Goal: Task Accomplishment & Management: Manage account settings

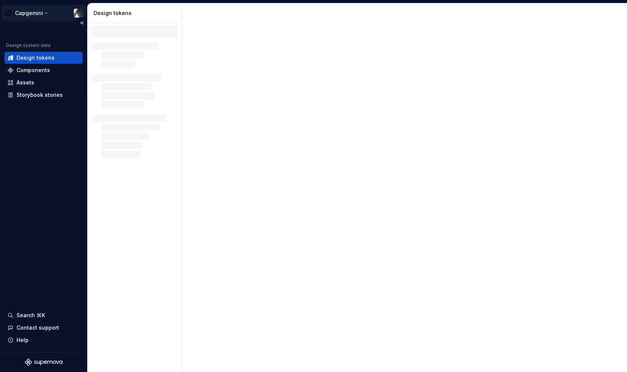
click at [45, 14] on html "Capgemini Design system data Design tokens Components Assets Storybook stories …" at bounding box center [313, 186] width 627 height 372
click at [42, 12] on html "Capgemini Design system data Design tokens Components Assets Storybook stories …" at bounding box center [313, 186] width 627 height 372
click at [44, 13] on html "Capgemini Design system data Design tokens Components Assets Storybook stories …" at bounding box center [313, 186] width 627 height 372
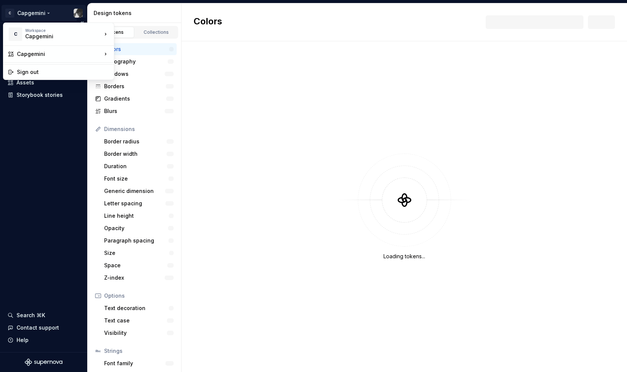
click at [44, 13] on html "C Capgemini Design system data Design tokens Components Assets Storybook storie…" at bounding box center [313, 186] width 627 height 372
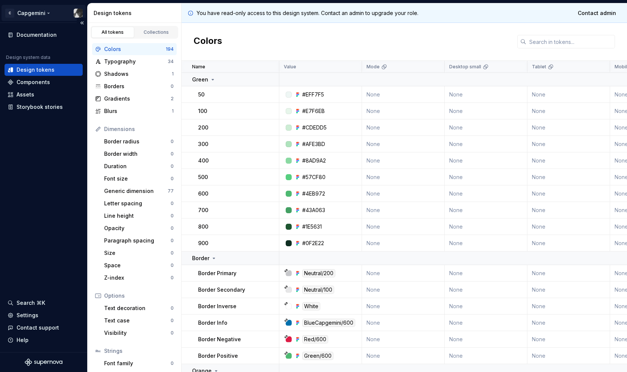
click at [41, 14] on html "C Capgemini Documentation Design system data Design tokens Components Assets St…" at bounding box center [313, 186] width 627 height 372
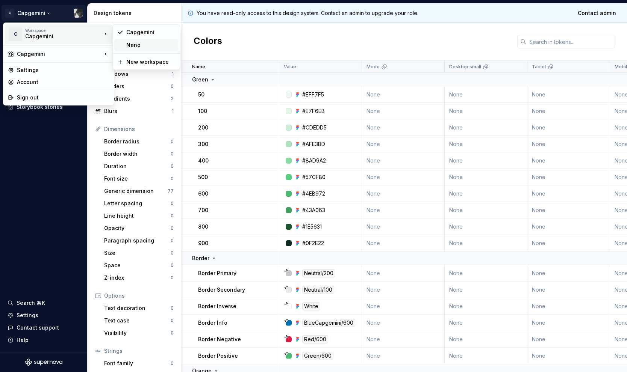
click at [130, 47] on div "Nano" at bounding box center [150, 45] width 49 height 8
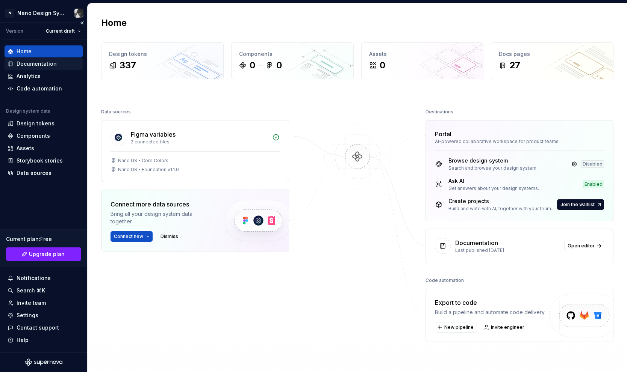
click at [42, 64] on div "Documentation" at bounding box center [37, 64] width 40 height 8
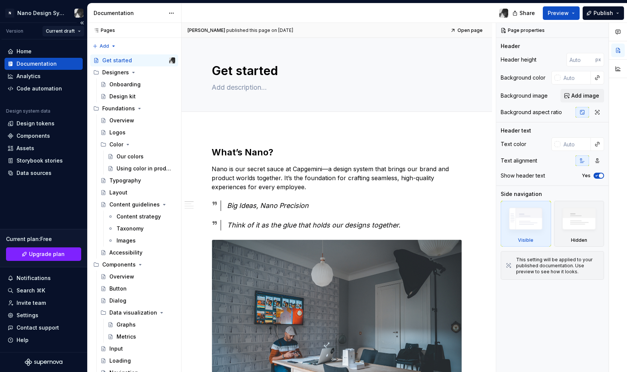
click at [73, 28] on html "N Nano Design System Version Current draft Home Documentation Analytics Code au…" at bounding box center [313, 186] width 627 height 372
click at [63, 57] on div "v 1.1.0" at bounding box center [81, 58] width 49 height 8
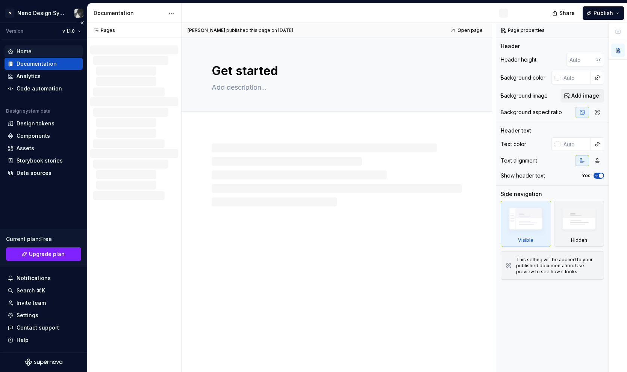
type textarea "*"
type textarea "Nano is our brand and design system, created so we show up consistently all aro…"
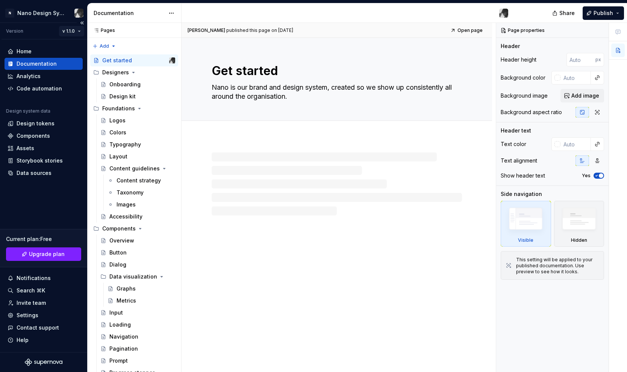
click at [76, 32] on html "N Nano Design System Version v 1.1.0 Home Documentation Analytics Code automati…" at bounding box center [313, 186] width 627 height 372
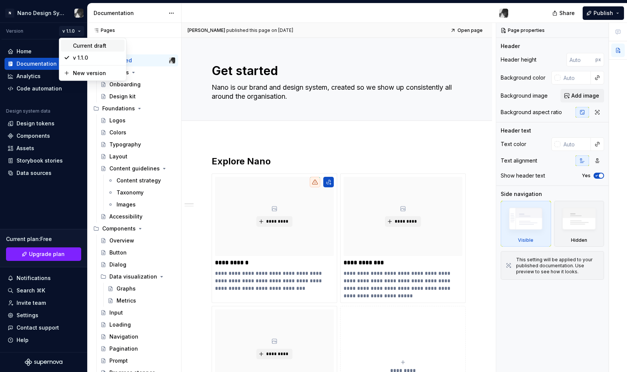
click at [80, 43] on div "Current draft" at bounding box center [97, 46] width 49 height 8
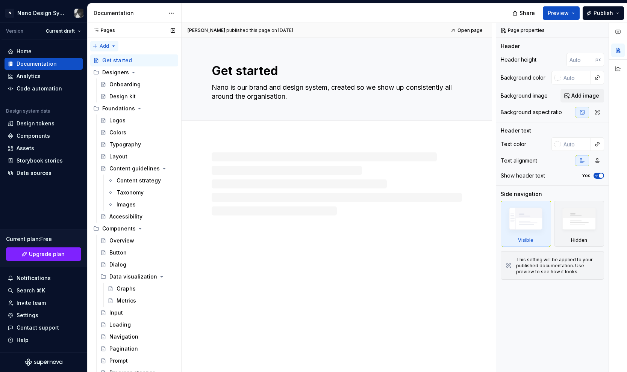
type textarea "*"
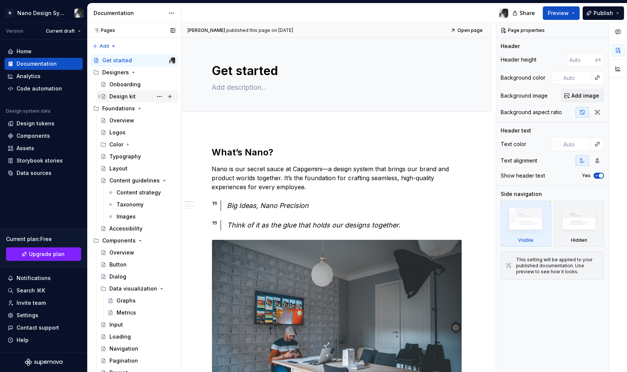
click at [123, 97] on div "Design kit" at bounding box center [122, 97] width 26 height 8
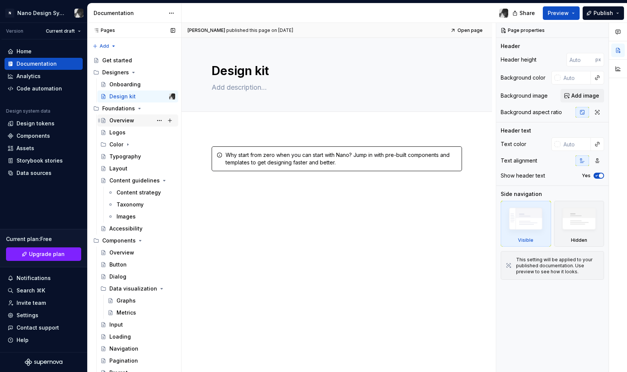
click at [130, 121] on div "Overview" at bounding box center [121, 121] width 25 height 8
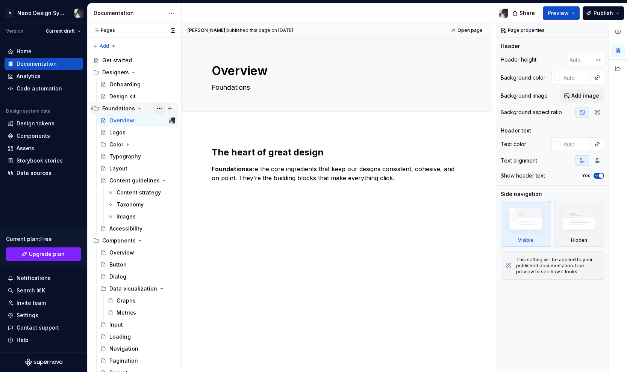
click at [159, 108] on button "Page tree" at bounding box center [159, 108] width 11 height 11
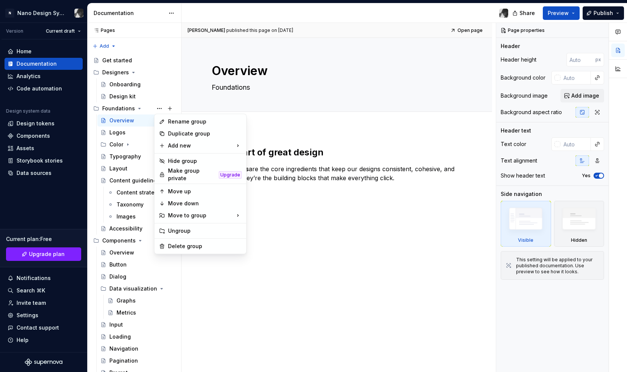
click at [231, 324] on html "N Nano Design System Version Current draft Home Documentation Analytics Code au…" at bounding box center [313, 186] width 627 height 372
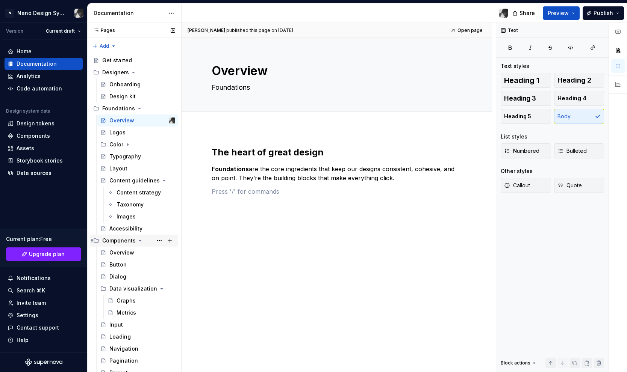
click at [139, 240] on icon "Page tree" at bounding box center [140, 240] width 2 height 1
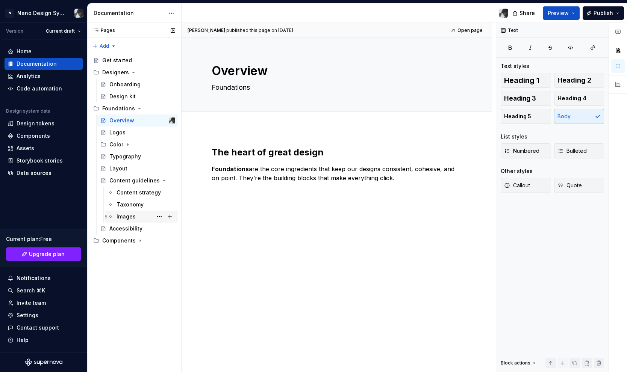
click at [140, 219] on div "Images" at bounding box center [145, 217] width 59 height 11
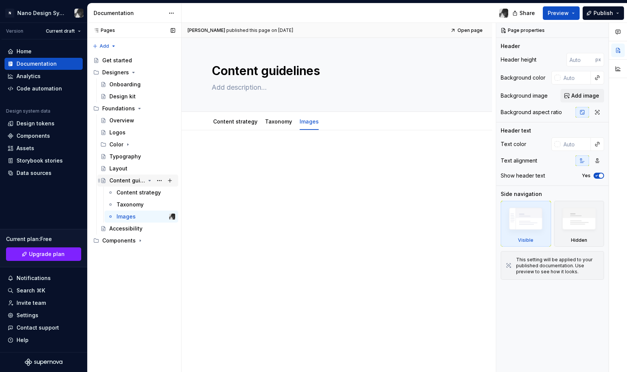
click at [148, 184] on div "Content guidelines" at bounding box center [142, 180] width 66 height 11
click at [532, 11] on span "Share" at bounding box center [526, 13] width 15 height 8
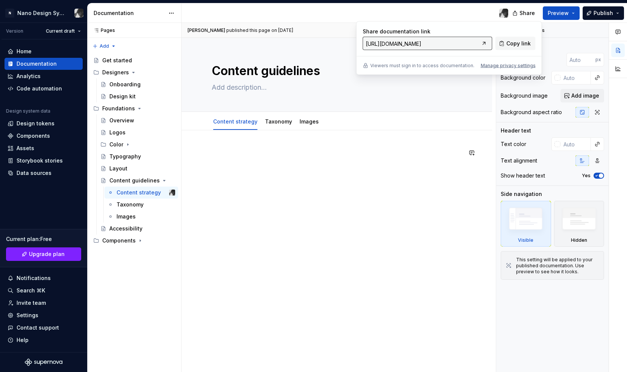
click at [455, 203] on div at bounding box center [336, 213] width 310 height 167
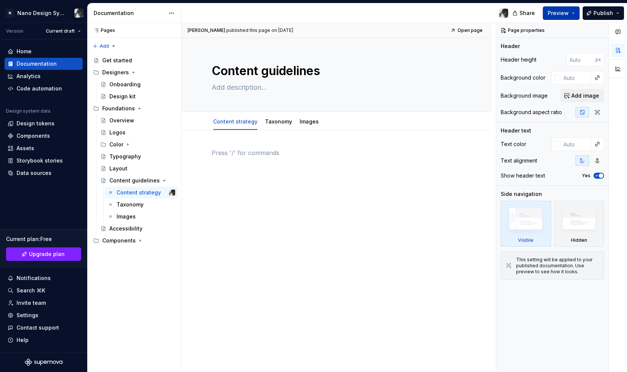
click at [574, 12] on button "Preview" at bounding box center [560, 13] width 37 height 14
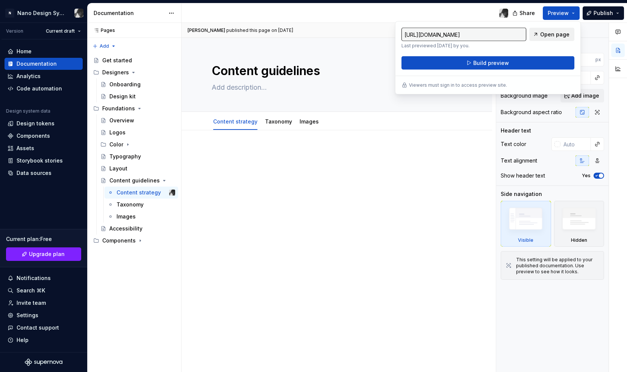
click at [554, 36] on span "Open page" at bounding box center [554, 35] width 29 height 8
click at [82, 12] on html "N Nano Design System Version Current draft Home Documentation Analytics Code au…" at bounding box center [313, 186] width 627 height 372
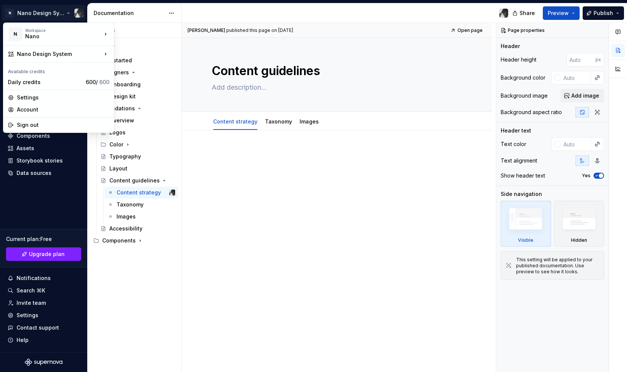
type textarea "*"
click at [56, 96] on div "Settings" at bounding box center [63, 98] width 92 height 8
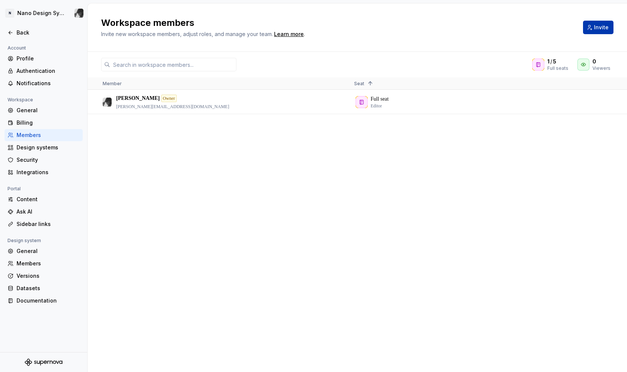
click at [597, 31] on span "Invite" at bounding box center [601, 28] width 15 height 8
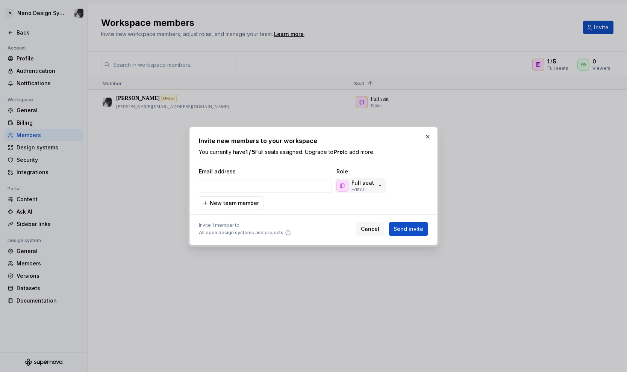
click at [373, 183] on div "Full seat Editor" at bounding box center [359, 186] width 47 height 14
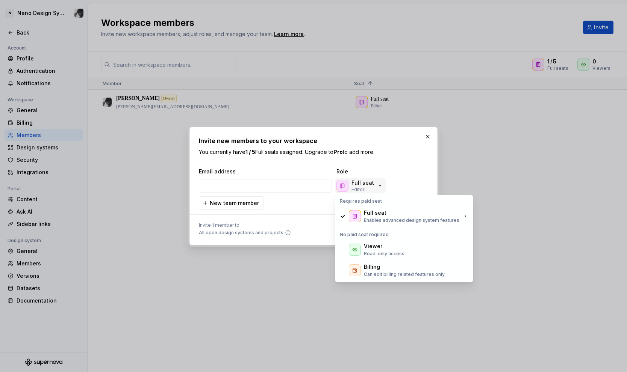
click at [373, 183] on div "Full seat Editor" at bounding box center [359, 186] width 47 height 14
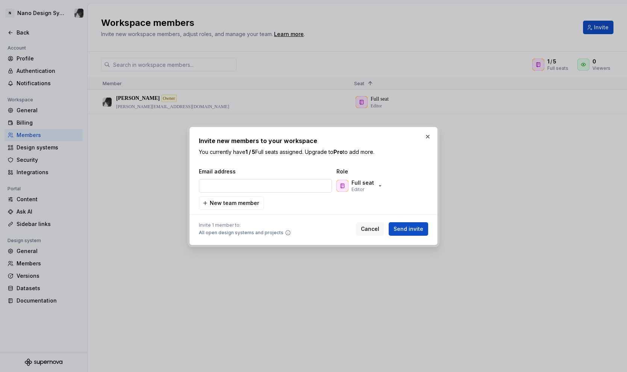
click at [225, 186] on input "email" at bounding box center [265, 186] width 133 height 14
type input "[EMAIL_ADDRESS][DOMAIN_NAME]"
click at [405, 228] on span "Send invite" at bounding box center [408, 229] width 30 height 8
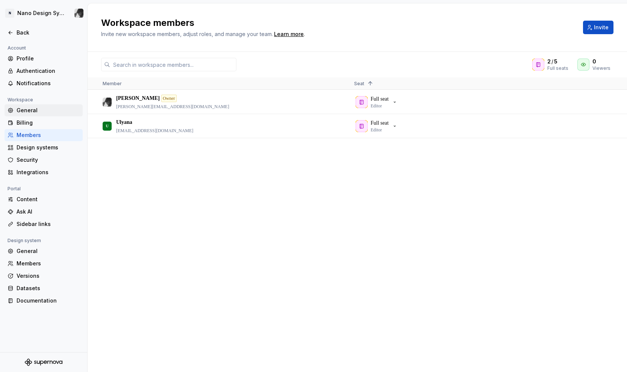
click at [35, 109] on div "General" at bounding box center [48, 111] width 63 height 8
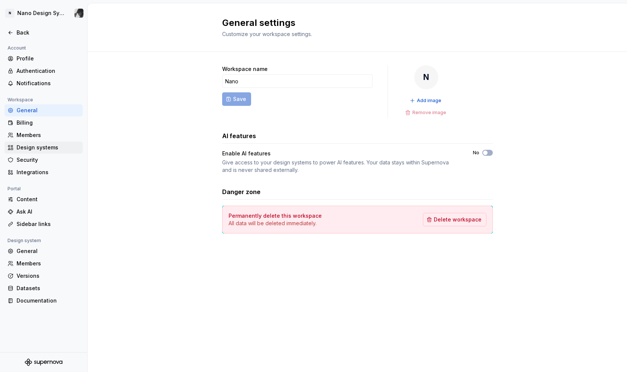
click at [41, 150] on div "Design systems" at bounding box center [48, 148] width 63 height 8
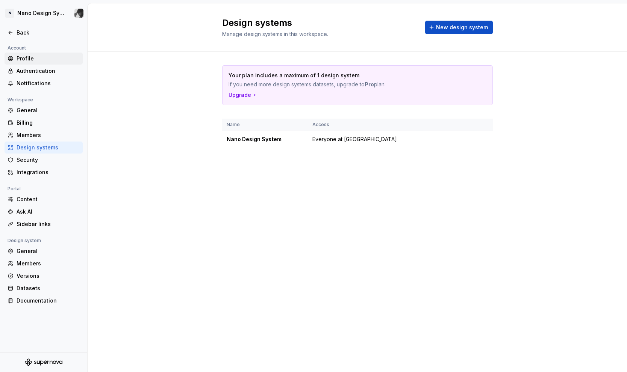
click at [28, 56] on div "Profile" at bounding box center [48, 59] width 63 height 8
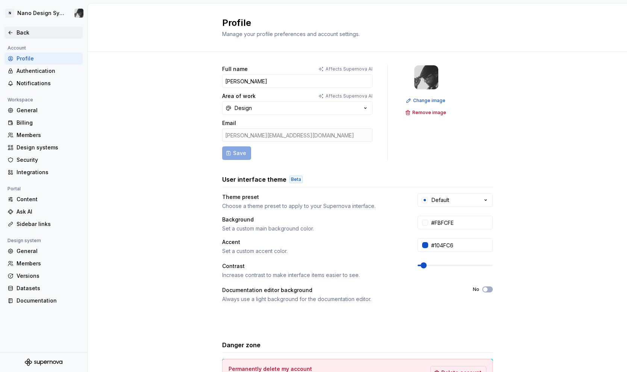
click at [13, 35] on icon at bounding box center [11, 33] width 6 height 6
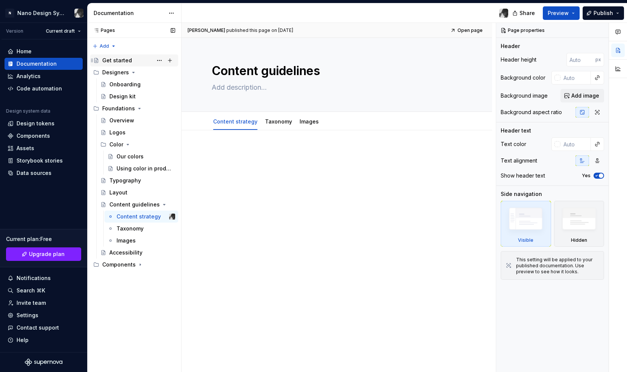
click at [118, 59] on div "Get started" at bounding box center [117, 61] width 30 height 8
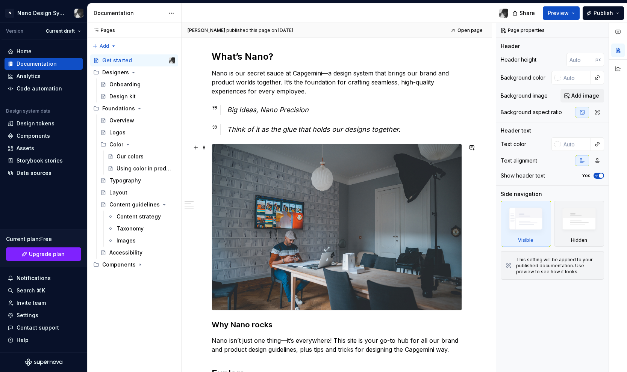
scroll to position [97, 0]
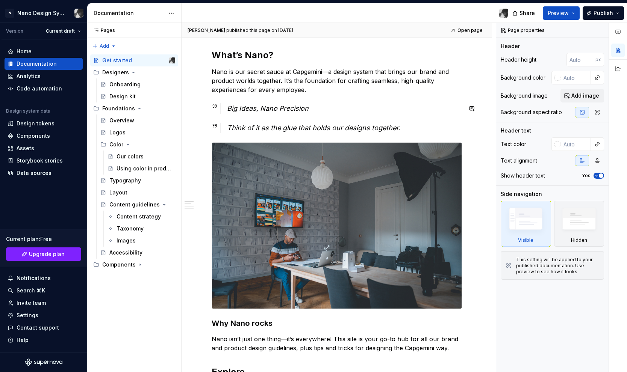
type textarea "*"
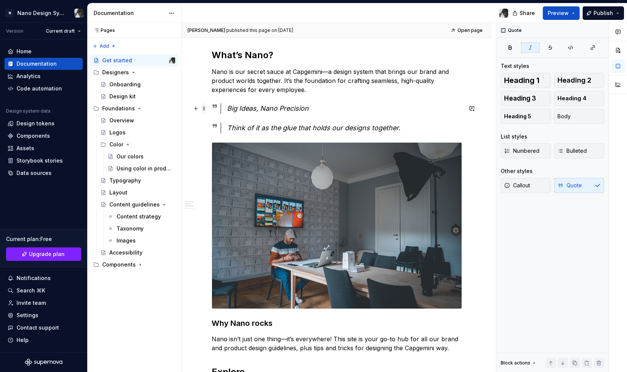
click at [205, 110] on span at bounding box center [204, 108] width 6 height 11
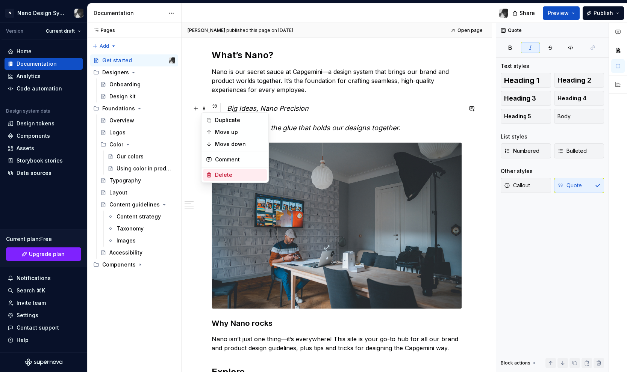
click at [232, 174] on div "Delete" at bounding box center [239, 175] width 49 height 8
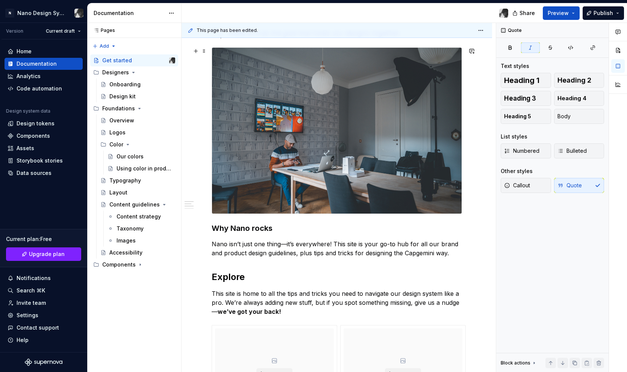
scroll to position [177, 0]
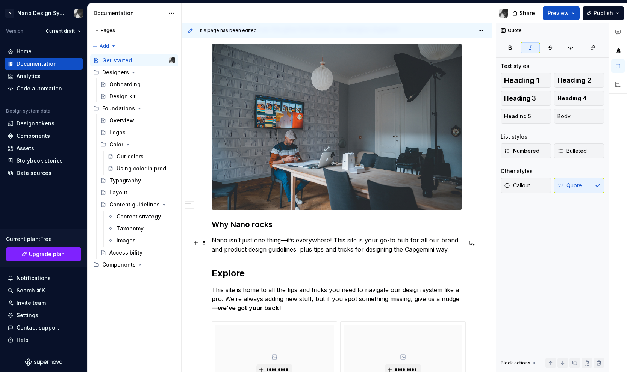
click at [285, 242] on p "Nano isn’t just one thing—it’s everywhere! This site is your go-to hub for all …" at bounding box center [337, 245] width 250 height 18
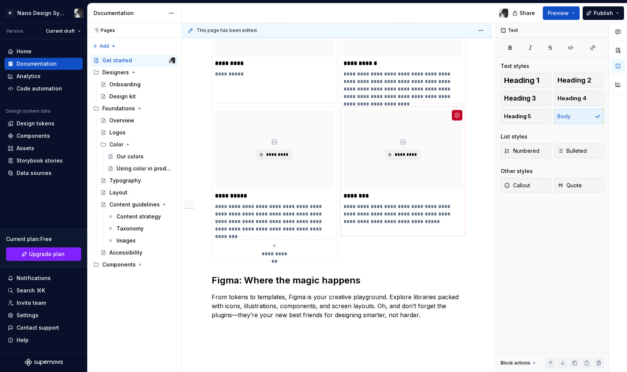
scroll to position [548, 0]
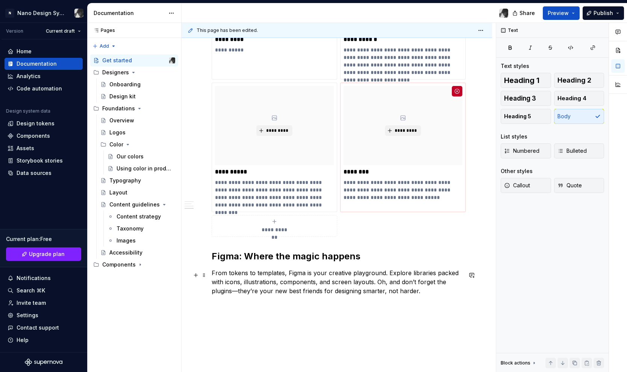
click at [217, 296] on p "From tokens to templates, Figma is your creative playground. Explore libraries …" at bounding box center [337, 282] width 250 height 27
click at [257, 284] on p "From tokens to templates, Figma is your creative playground. Explore libraries …" at bounding box center [337, 282] width 250 height 27
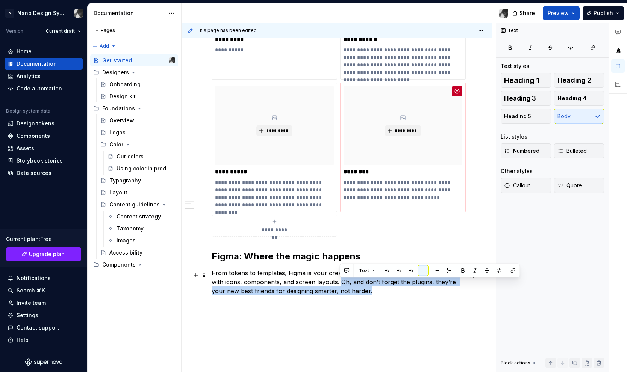
drag, startPoint x: 340, startPoint y: 284, endPoint x: 370, endPoint y: 296, distance: 32.7
click at [370, 296] on p "From tokens to templates, Figma is your creative playground. Explore libraries …" at bounding box center [337, 282] width 250 height 27
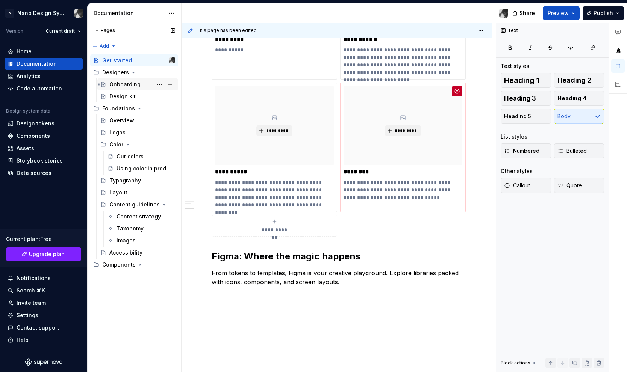
click at [118, 86] on div "Onboarding" at bounding box center [124, 85] width 31 height 8
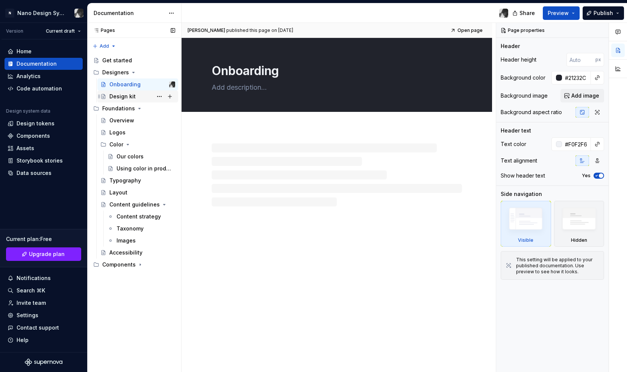
click at [122, 96] on div "Design kit" at bounding box center [122, 97] width 26 height 8
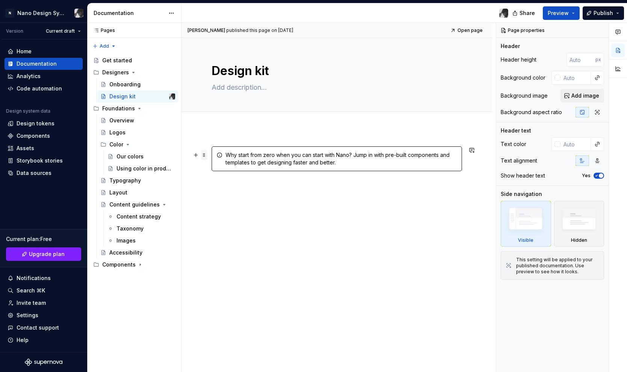
click at [205, 154] on span at bounding box center [204, 155] width 6 height 11
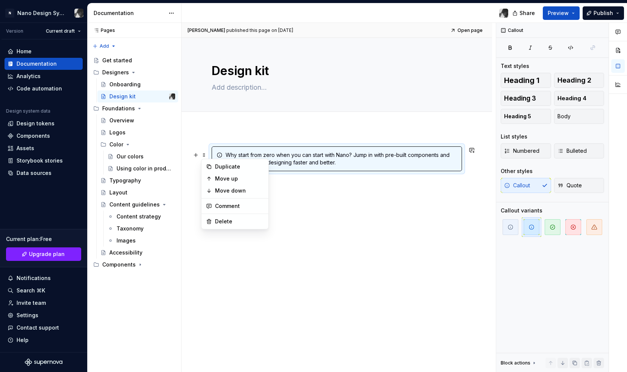
click at [364, 158] on div "Why start from zero when you can start with Nano? Jump in with pre-built compon…" at bounding box center [340, 158] width 231 height 15
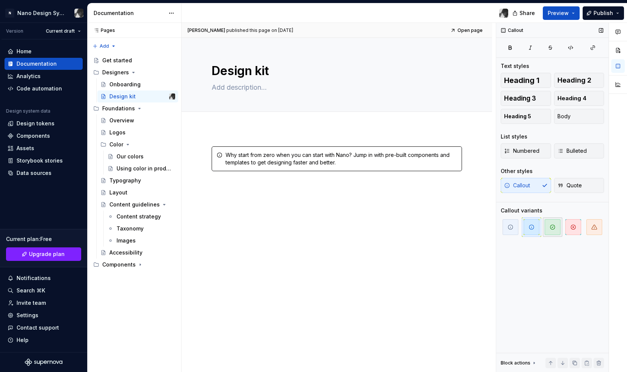
click at [556, 230] on span "button" at bounding box center [552, 227] width 16 height 16
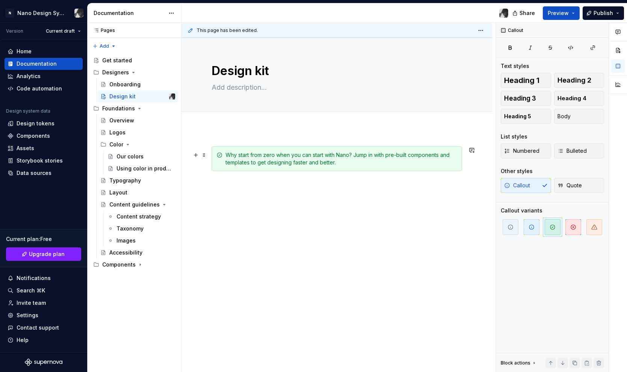
click at [396, 154] on div "Why start from zero when you can start with Nano? Jump in with pre-built compon…" at bounding box center [340, 158] width 231 height 15
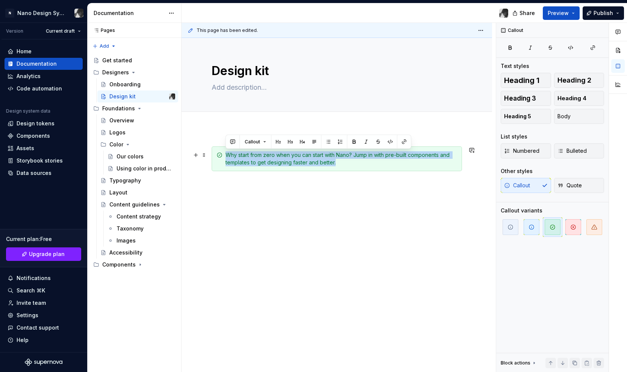
click at [396, 154] on div "Why start from zero when you can start with Nano? Jump in with pre-built compon…" at bounding box center [340, 158] width 231 height 15
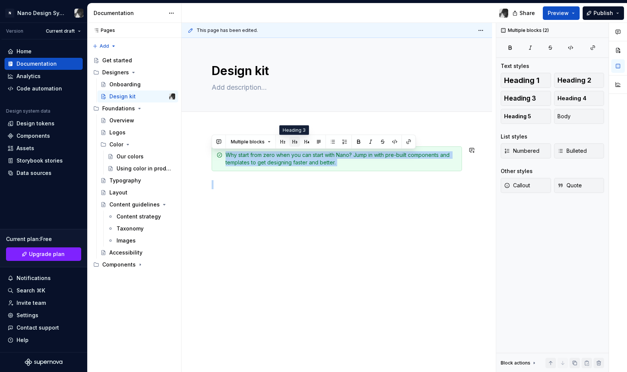
click at [292, 142] on button "button" at bounding box center [294, 142] width 11 height 11
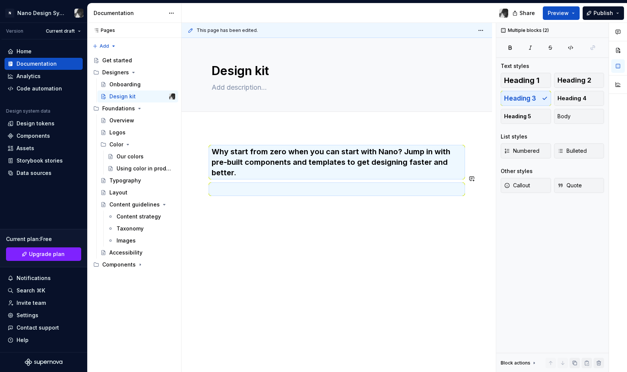
click at [342, 276] on div "Why start from zero when you can start with Nano? Jump in with pre-built compon…" at bounding box center [336, 221] width 310 height 187
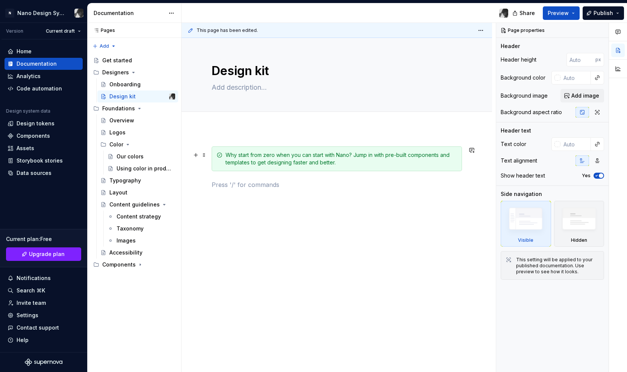
click at [259, 157] on div "Why start from zero when you can start with Nano? Jump in with pre-built compon…" at bounding box center [340, 158] width 231 height 15
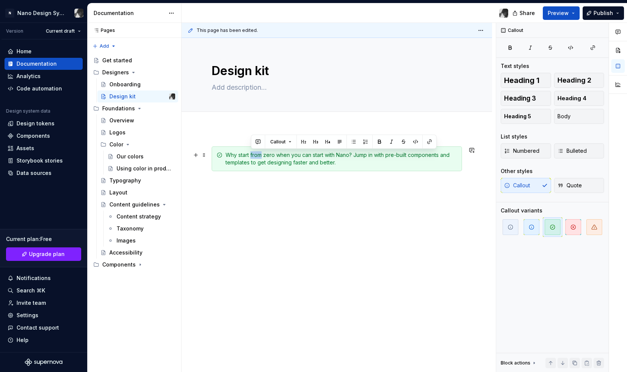
click at [259, 157] on div "Why start from zero when you can start with Nano? Jump in with pre-built compon…" at bounding box center [340, 158] width 231 height 15
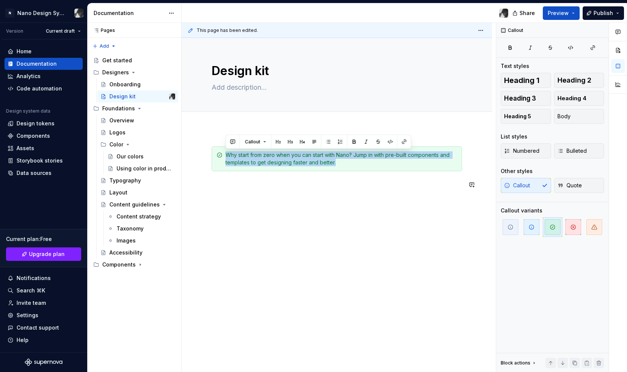
click at [368, 228] on div "Why start from zero when you can start with Nano? Jump in with pre-built compon…" at bounding box center [336, 218] width 310 height 181
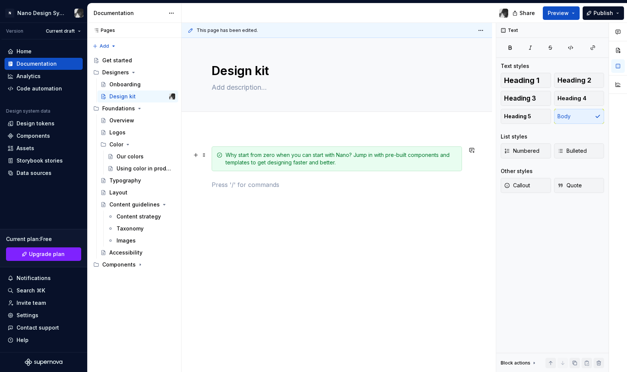
click at [265, 160] on div "Why start from zero when you can start with Nano? Jump in with pre-built compon…" at bounding box center [340, 158] width 231 height 15
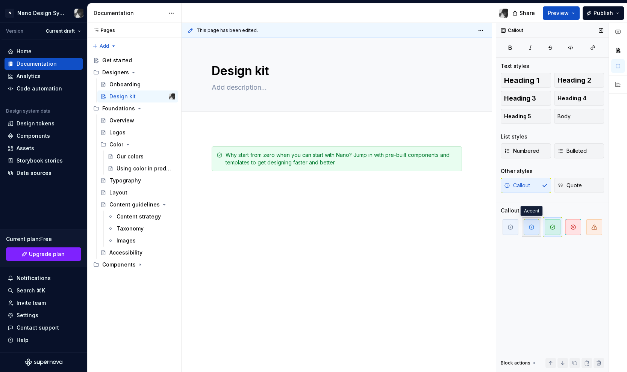
click at [532, 225] on icon "button" at bounding box center [531, 227] width 6 height 6
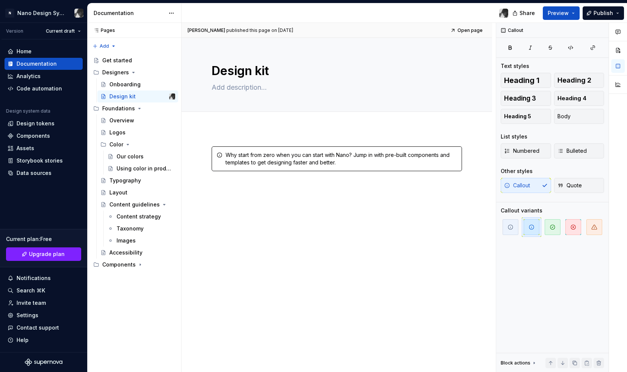
click at [415, 256] on div "Why start from zero when you can start with Nano? Jump in with pre-built compon…" at bounding box center [336, 218] width 310 height 181
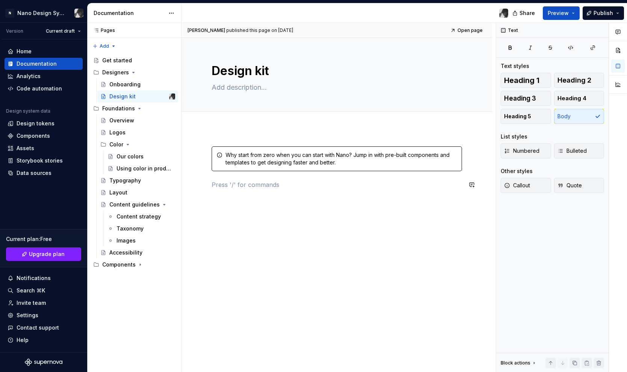
click at [323, 201] on div "Why start from zero when you can start with Nano? Jump in with pre-built compon…" at bounding box center [336, 218] width 310 height 181
click at [565, 12] on span "Preview" at bounding box center [557, 13] width 21 height 8
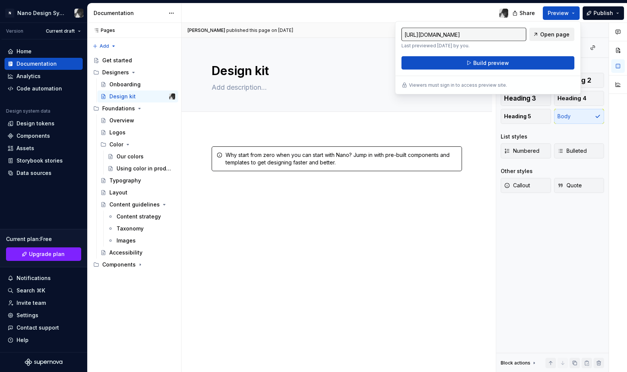
click at [558, 37] on span "Open page" at bounding box center [554, 35] width 29 height 8
click at [118, 60] on div "Get started" at bounding box center [117, 61] width 30 height 8
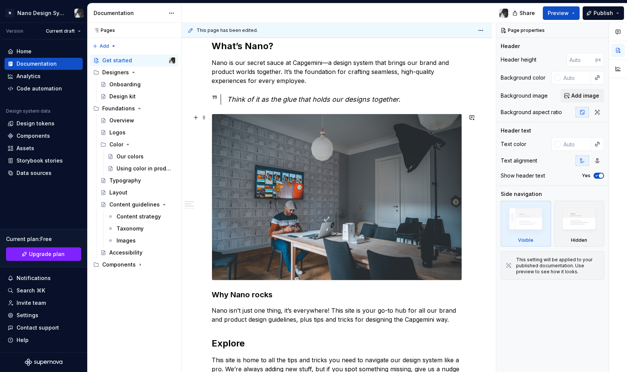
scroll to position [106, 0]
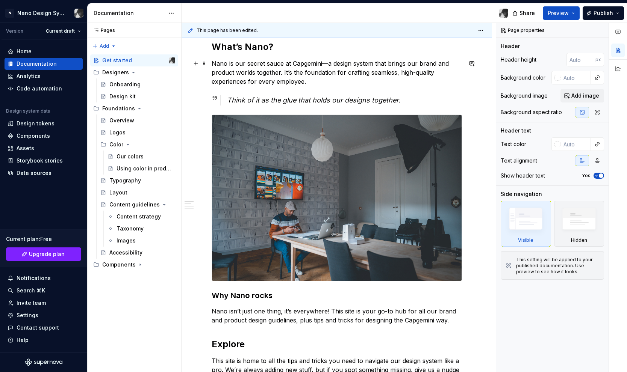
click at [327, 64] on p "Nano is our secret sauce at Capgemini—a design system that brings our brand and…" at bounding box center [337, 72] width 250 height 27
type textarea "*"
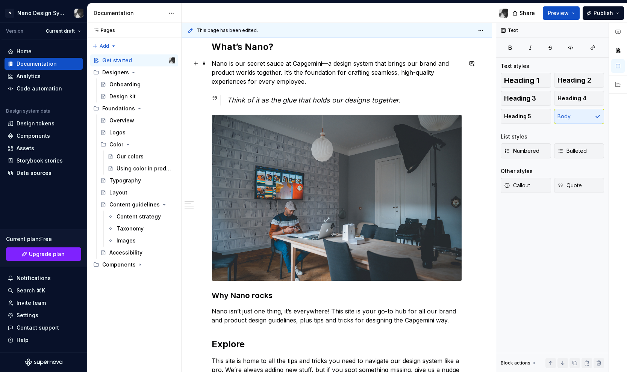
scroll to position [105, 0]
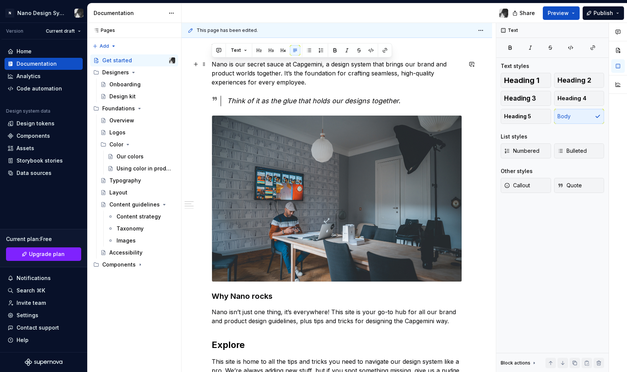
drag, startPoint x: 313, startPoint y: 85, endPoint x: 212, endPoint y: 66, distance: 102.9
click at [212, 66] on p "Nano is our secret sauce at Capgemini, a design system that brings our brand an…" at bounding box center [337, 73] width 250 height 27
copy p "Nano is our secret sauce at Capgemini, a design system that brings our brand an…"
click at [254, 77] on p "Nano is our secret sauce at Capgemini, a design system that brings our brand an…" at bounding box center [337, 73] width 250 height 27
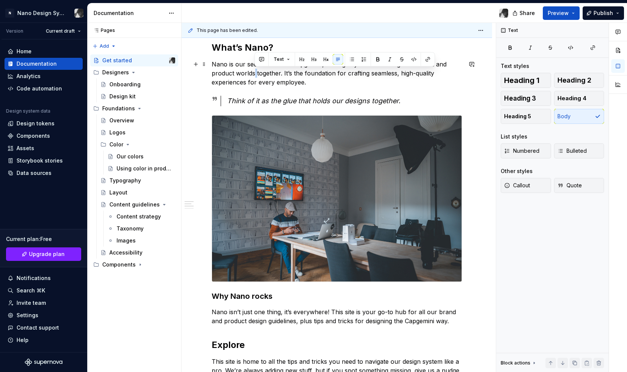
click at [254, 77] on p "Nano is our secret sauce at Capgemini, a design system that brings our brand an…" at bounding box center [337, 73] width 250 height 27
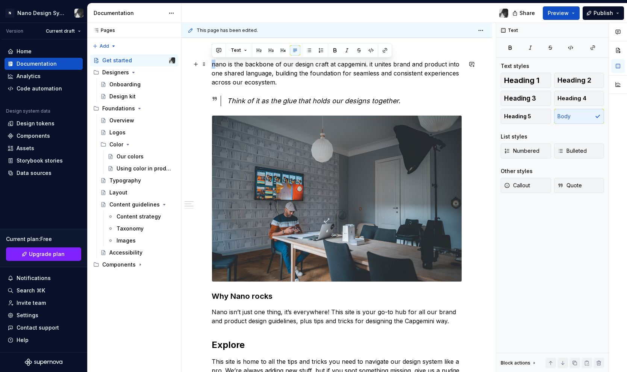
drag, startPoint x: 216, startPoint y: 65, endPoint x: 208, endPoint y: 65, distance: 7.9
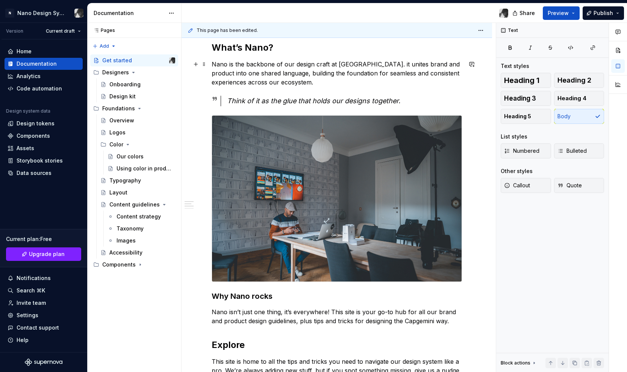
click at [340, 66] on p "Nano is the backbone of our design craft at [GEOGRAPHIC_DATA]. it unites brand …" at bounding box center [337, 73] width 250 height 27
click at [373, 64] on p "Nano is the backbone of our design craft at [GEOGRAPHIC_DATA]. it unites brand …" at bounding box center [337, 73] width 250 height 27
click at [132, 95] on div "Design kit" at bounding box center [122, 97] width 26 height 8
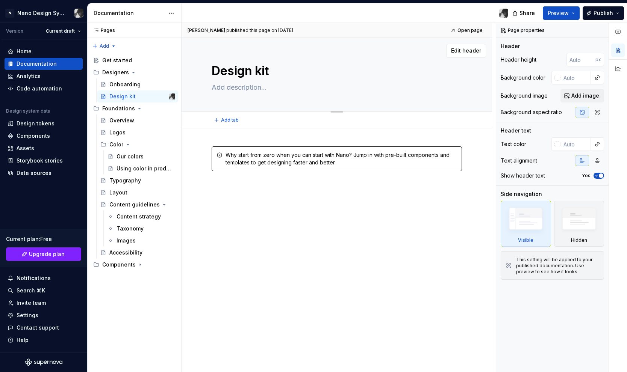
click at [245, 89] on textarea at bounding box center [335, 88] width 250 height 12
paste textarea "The perfect starting point"
type textarea "*"
type textarea "The perfect starting point"
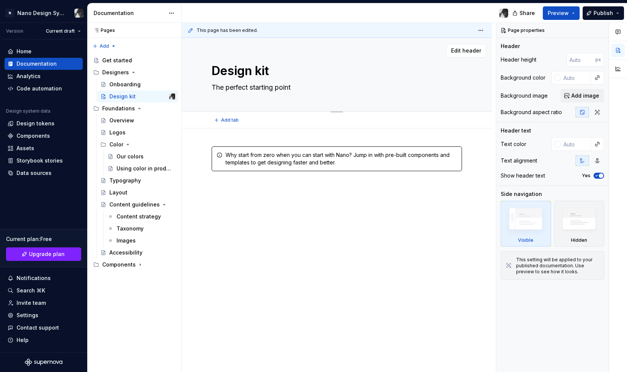
type textarea "*"
type textarea "The perfect starting point"
type textarea "*"
type textarea "The perfect starting point f"
type textarea "*"
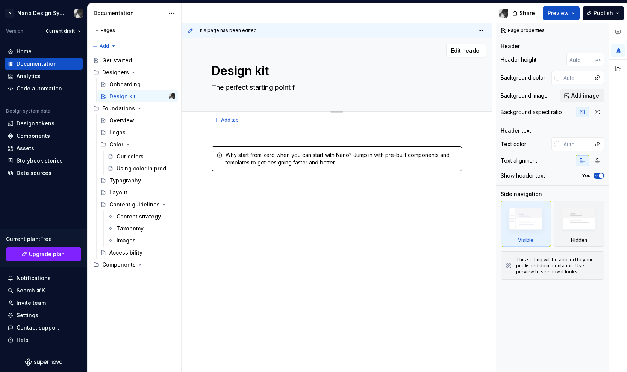
type textarea "The perfect starting point fo"
type textarea "*"
type textarea "The perfect starting point for"
type textarea "*"
type textarea "The perfect starting point for"
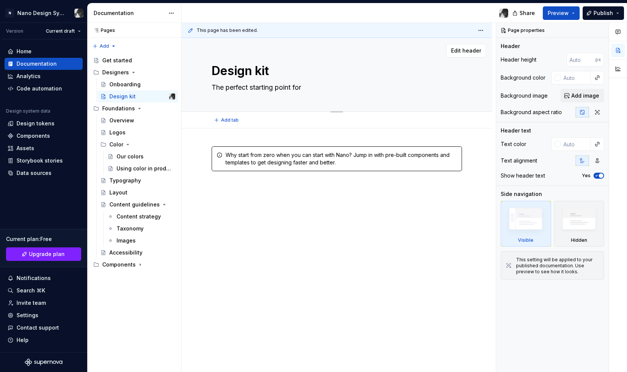
type textarea "*"
type textarea "The perfect starting point for d"
type textarea "*"
type textarea "The perfect starting point for de"
type textarea "*"
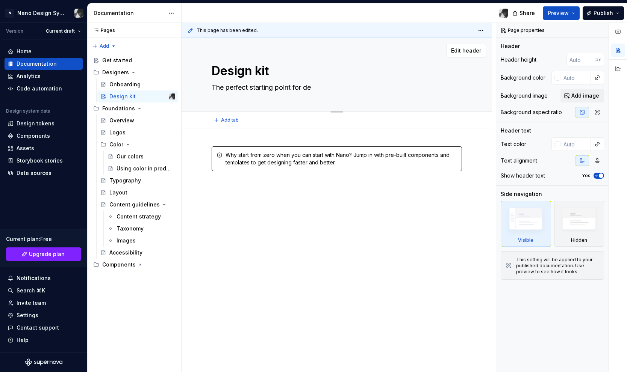
type textarea "The perfect starting point for des"
type textarea "*"
type textarea "The perfect starting point for desu"
type textarea "*"
type textarea "The perfect starting point for des"
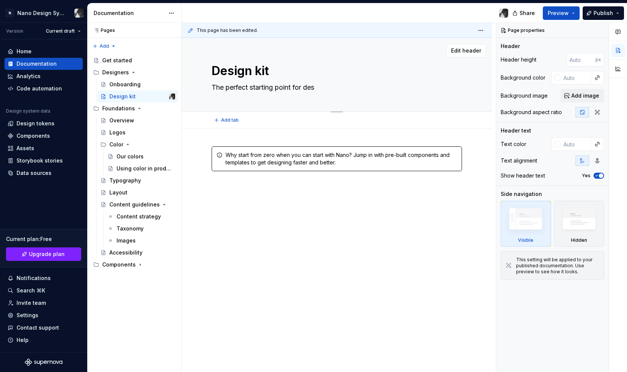
type textarea "*"
type textarea "The perfect starting point for desi"
type textarea "*"
type textarea "The perfect starting point for desig"
type textarea "*"
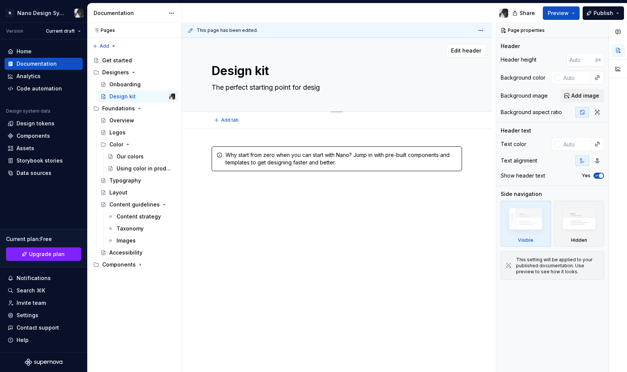
type textarea "The perfect starting point for design"
type textarea "*"
type textarea "The perfect starting point for designe"
type textarea "*"
type textarea "The perfect starting point for designer"
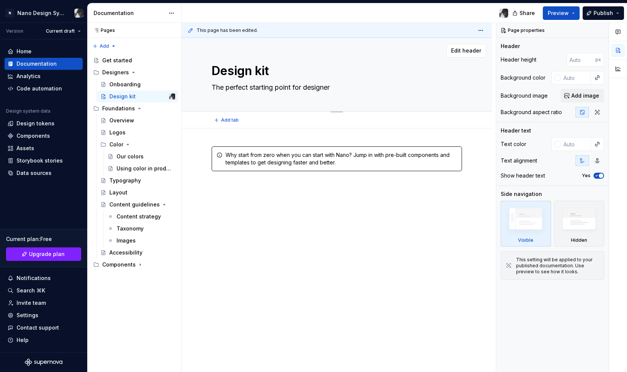
type textarea "*"
type textarea "The perfect starting point for designers"
type textarea "*"
type textarea "The perfect starting point for designers."
type textarea "*"
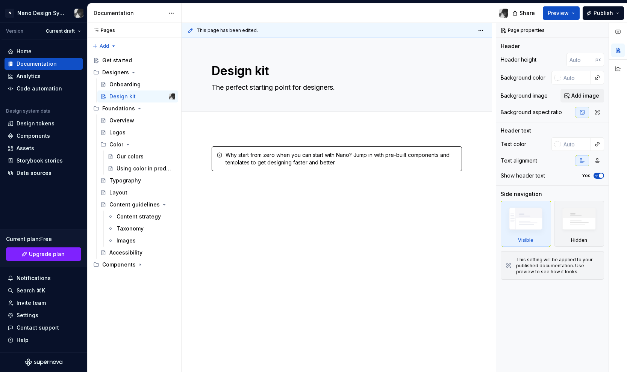
type textarea "The perfect starting point for designers."
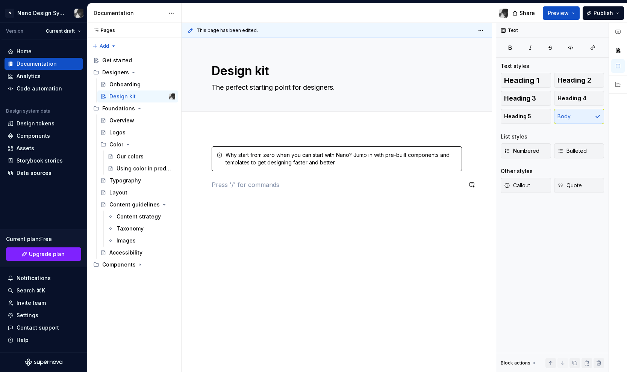
click at [226, 190] on div "Why start from zero when you can start with Nano? Jump in with pre-built compon…" at bounding box center [337, 173] width 250 height 52
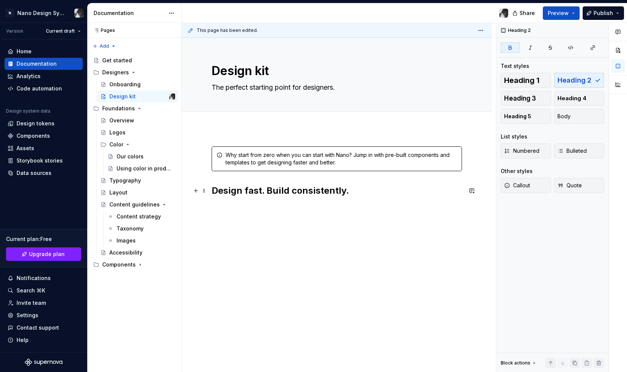
click at [229, 190] on strong "Design fast. Build consistently." at bounding box center [280, 190] width 137 height 11
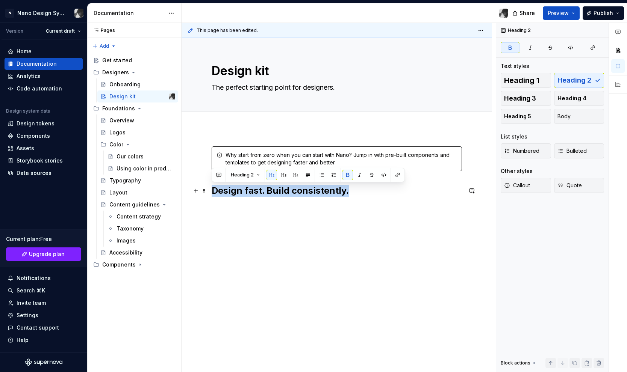
click at [229, 190] on strong "Design fast. Build consistently." at bounding box center [280, 190] width 137 height 11
click at [362, 193] on h2 "Design fast. Build consistently." at bounding box center [337, 191] width 250 height 12
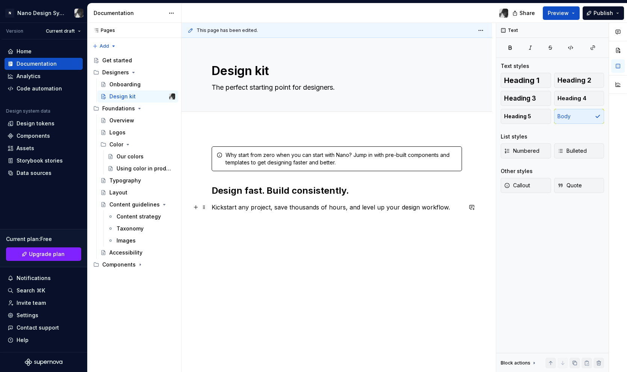
click at [301, 208] on p "Kickstart any project, save thousands of hours, and level up your design workfl…" at bounding box center [337, 207] width 250 height 9
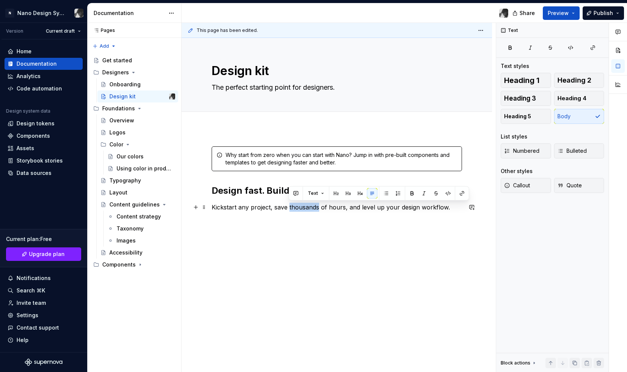
click at [301, 208] on p "Kickstart any project, save thousands of hours, and level up your design workfl…" at bounding box center [337, 207] width 250 height 9
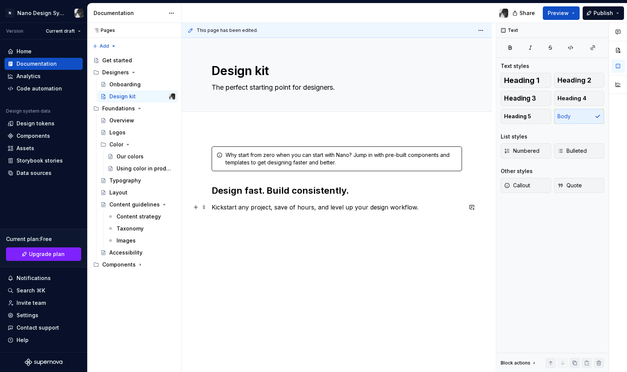
click at [285, 206] on p "Kickstart any project, save of hours, and level up your design workflow." at bounding box center [337, 207] width 250 height 9
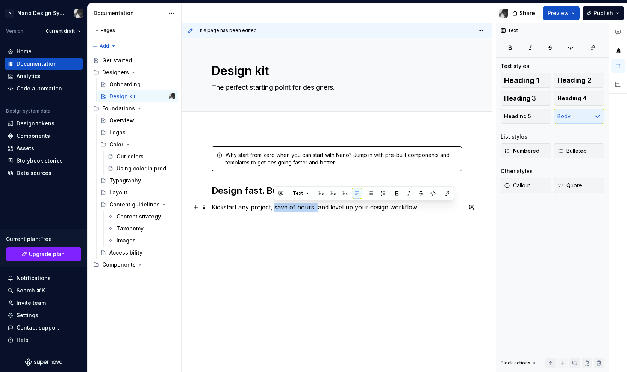
drag, startPoint x: 274, startPoint y: 207, endPoint x: 315, endPoint y: 206, distance: 40.6
click at [315, 206] on p "Kickstart any project, save of hours, and level up your design workflow." at bounding box center [337, 207] width 250 height 9
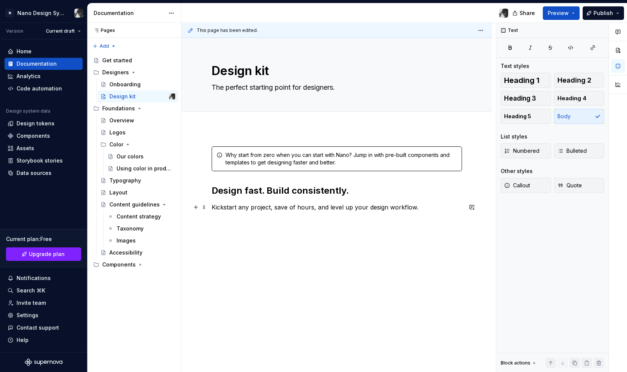
click at [315, 206] on p "Kickstart any project, save of hours, and level up your design workflow." at bounding box center [337, 207] width 250 height 9
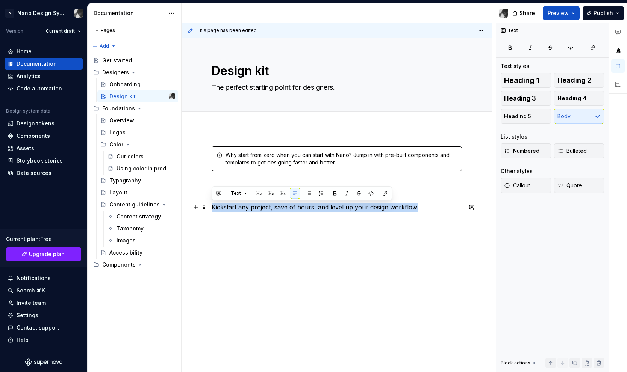
click at [300, 210] on p "Kickstart any project, save of hours, and level up your design workflow." at bounding box center [337, 207] width 250 height 9
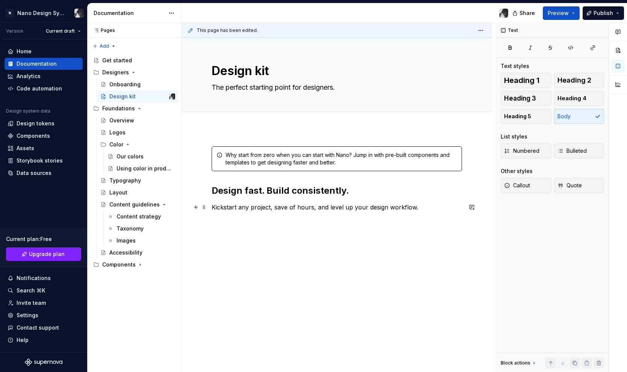
click at [300, 210] on p "Kickstart any project, save of hours, and level up your design workflow." at bounding box center [337, 207] width 250 height 9
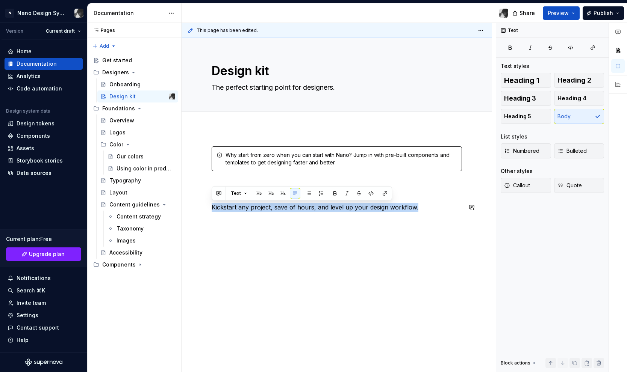
copy p "Kickstart any project, save of hours, and level up your design workflow."
type textarea "*"
paste div
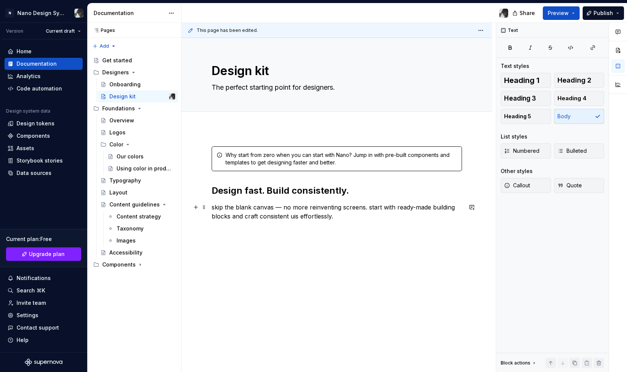
click at [213, 210] on p "skip the blank canvas — no more reinventing screens. start with ready-made buil…" at bounding box center [337, 212] width 250 height 18
click at [281, 207] on p "Skip the blank canvas — no more reinventing screens. start with ready-made buil…" at bounding box center [337, 212] width 250 height 18
click at [364, 208] on p "Skip the blank canvas. No more reinventing screens. start with ready-made build…" at bounding box center [337, 212] width 250 height 18
click at [290, 216] on p "Skip the blank canvas. No more reinventing screens. Start with ready-made build…" at bounding box center [337, 212] width 250 height 18
click at [291, 216] on p "Skip the blank canvas. No more reinventing screens. Start with ready-made build…" at bounding box center [337, 212] width 250 height 18
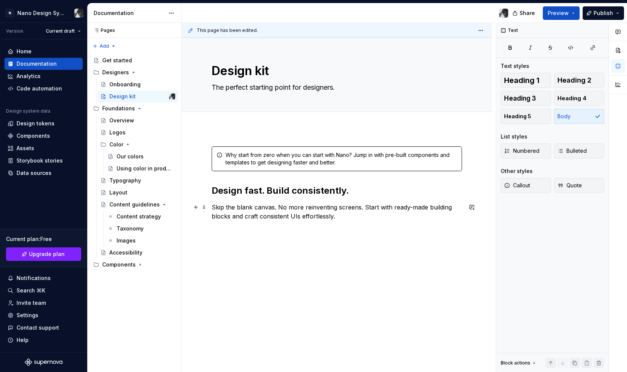
click at [364, 215] on p "Skip the blank canvas. No more reinventing screens. Start with ready-made build…" at bounding box center [337, 212] width 250 height 18
click at [561, 16] on span "Preview" at bounding box center [557, 13] width 21 height 8
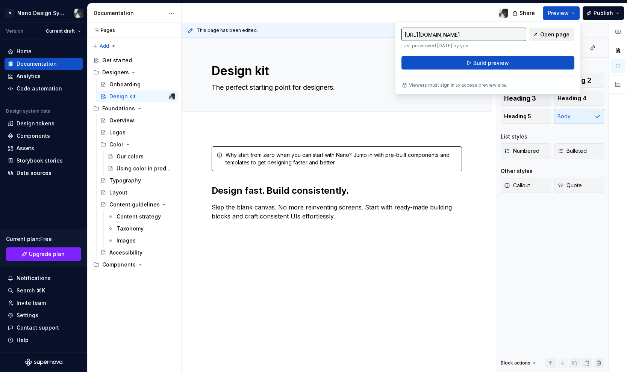
click at [554, 34] on span "Open page" at bounding box center [554, 35] width 29 height 8
click at [550, 33] on span "Open page" at bounding box center [554, 35] width 29 height 8
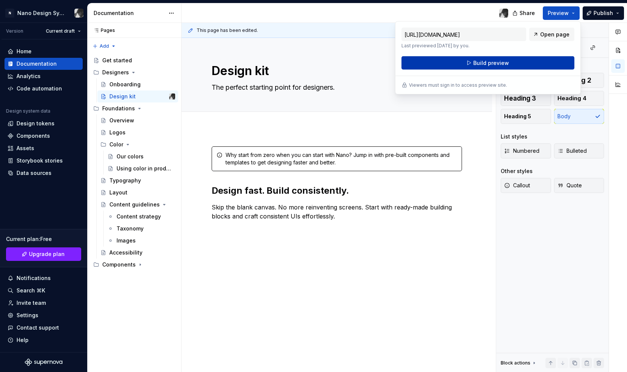
click at [491, 63] on span "Build preview" at bounding box center [491, 63] width 36 height 8
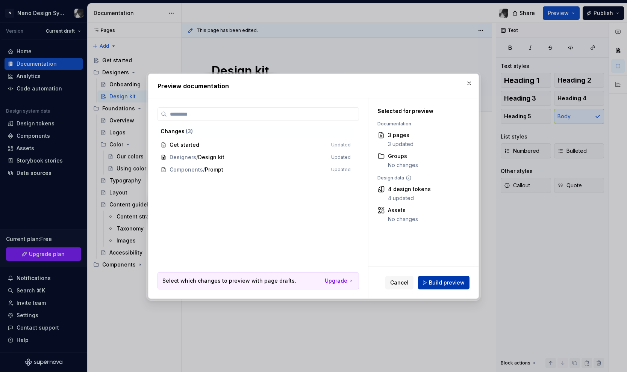
click at [449, 280] on span "Build preview" at bounding box center [447, 283] width 36 height 8
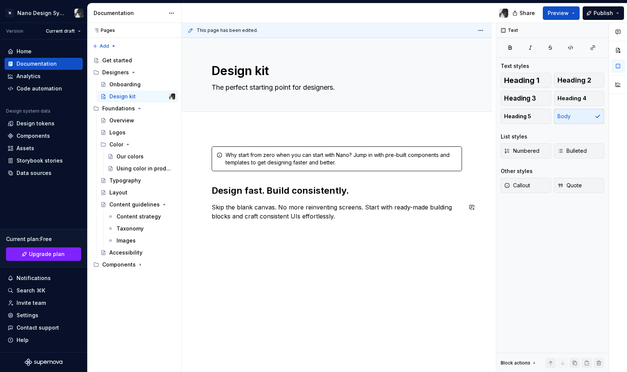
click at [400, 290] on div "Why start from zero when you can start with Nano? Jump in with pre-built compon…" at bounding box center [336, 234] width 310 height 213
click at [567, 11] on span "Preview" at bounding box center [557, 13] width 21 height 8
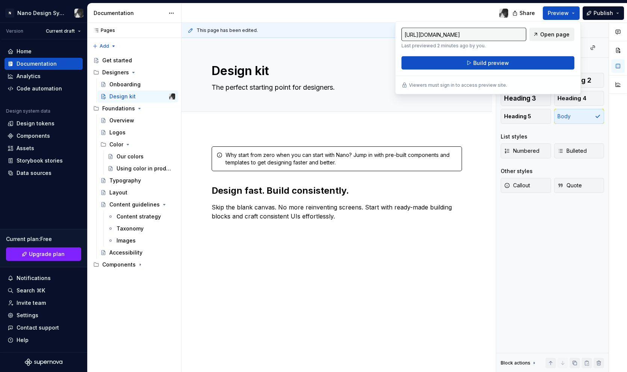
click at [549, 37] on span "Open page" at bounding box center [554, 35] width 29 height 8
click at [457, 125] on div "Add tab" at bounding box center [337, 120] width 250 height 11
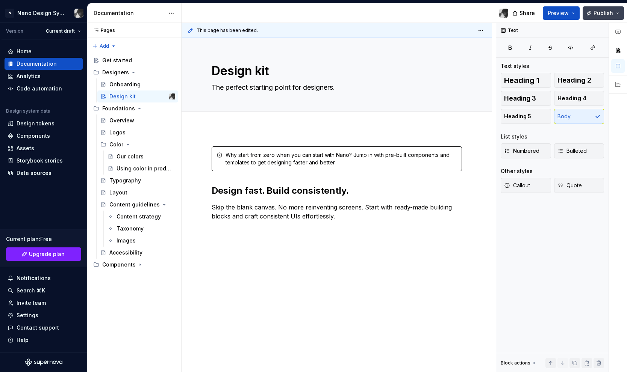
click at [616, 14] on button "Publish" at bounding box center [602, 13] width 41 height 14
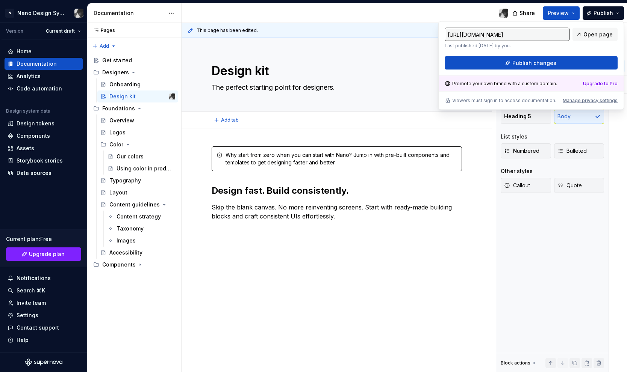
click at [413, 122] on div "Add tab" at bounding box center [337, 120] width 250 height 11
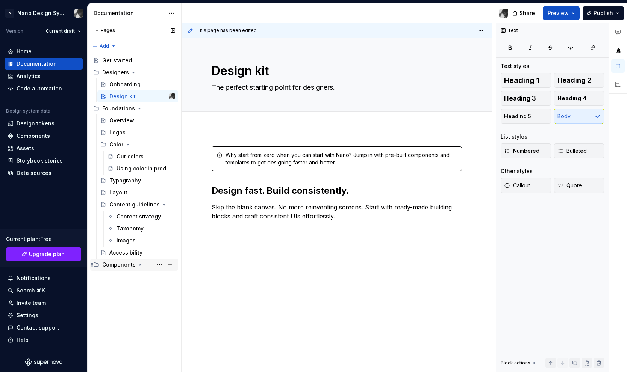
click at [137, 264] on icon "Page tree" at bounding box center [140, 265] width 6 height 6
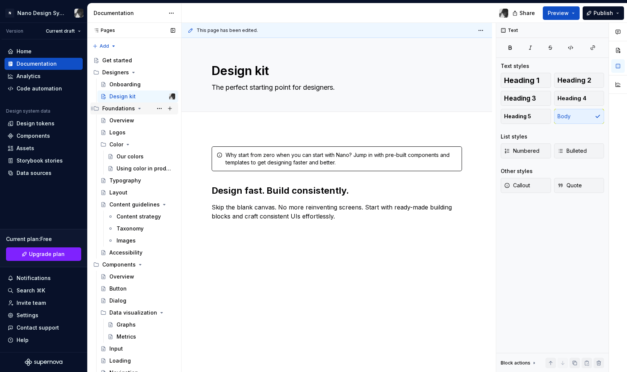
click at [137, 109] on icon "Page tree" at bounding box center [139, 109] width 6 height 6
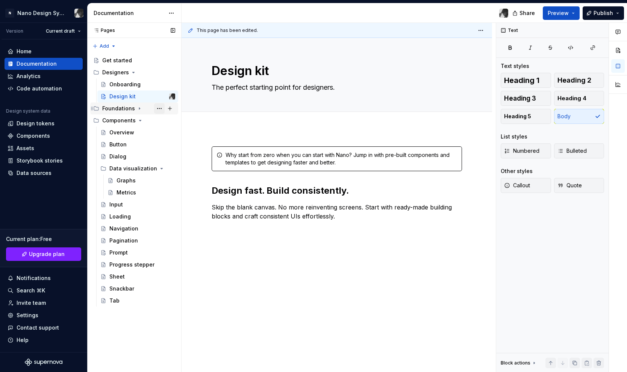
click at [159, 109] on button "Page tree" at bounding box center [159, 108] width 11 height 11
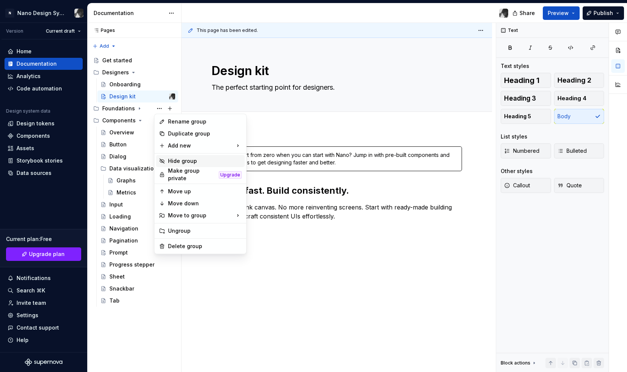
click at [177, 161] on div "Hide group" at bounding box center [205, 161] width 74 height 8
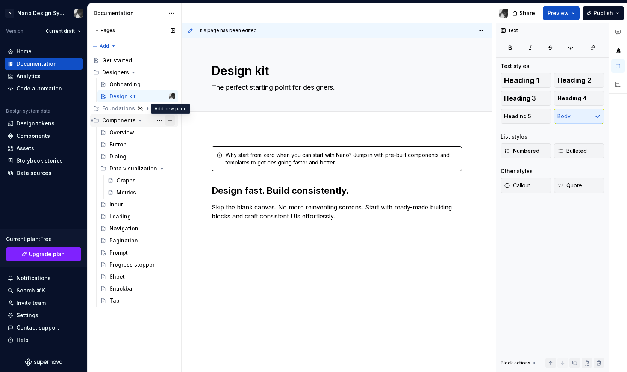
click at [170, 119] on button "Page tree" at bounding box center [170, 120] width 11 height 11
type textarea "*"
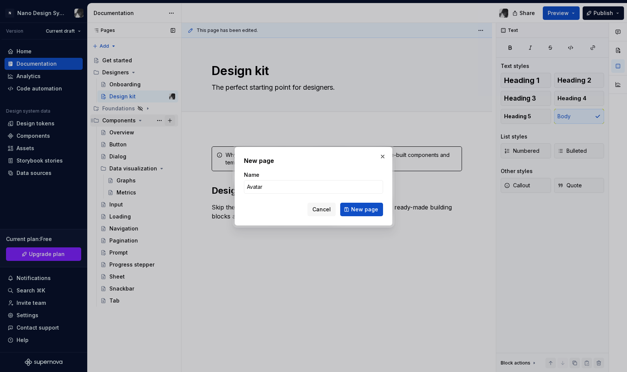
type input "Avatars"
click button "New page" at bounding box center [361, 210] width 43 height 14
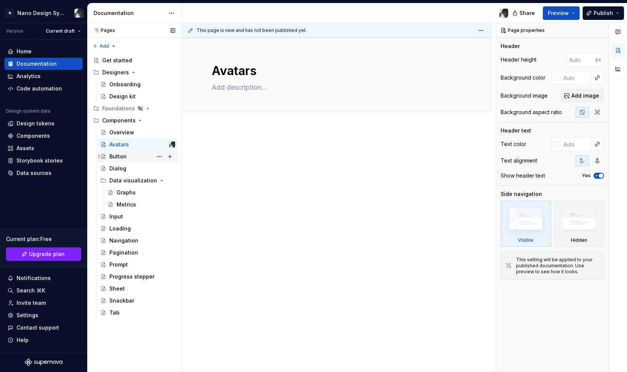
click at [119, 159] on div "Button" at bounding box center [117, 157] width 17 height 8
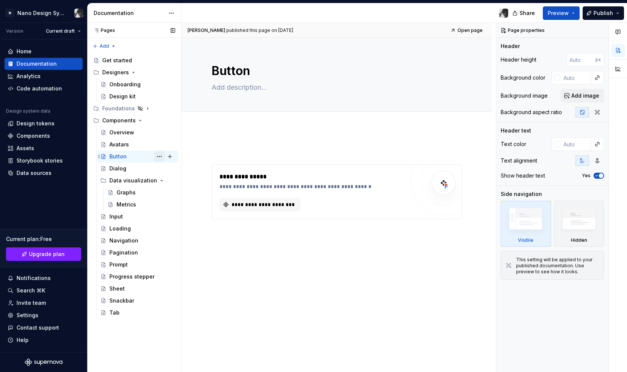
click at [160, 157] on button "Page tree" at bounding box center [159, 156] width 11 height 11
click at [160, 157] on div "Pages Pages Add Accessibility guide for tree Page tree. Navigate the tree with …" at bounding box center [134, 198] width 94 height 350
click at [171, 156] on button "Page tree" at bounding box center [170, 156] width 11 height 11
type textarea "*"
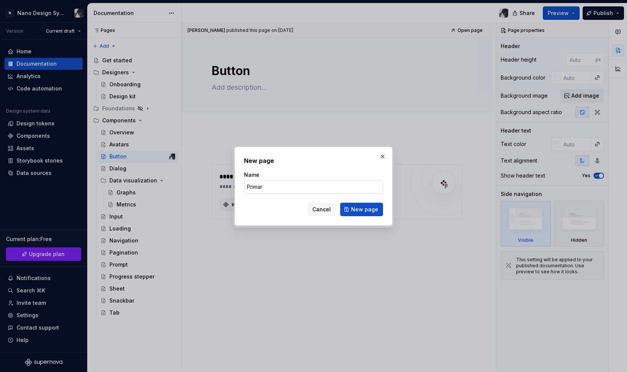
type input "Primary"
click button "New page" at bounding box center [361, 210] width 43 height 14
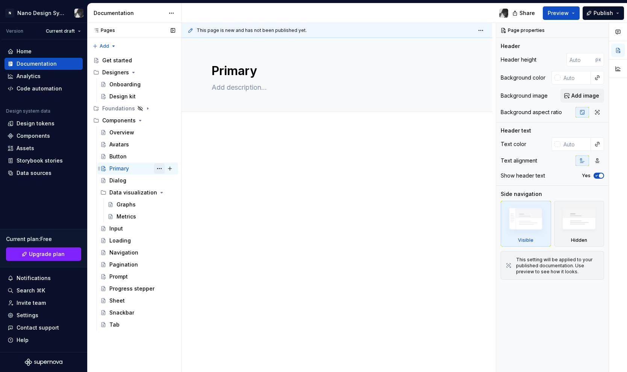
click at [160, 168] on button "Page tree" at bounding box center [159, 168] width 11 height 11
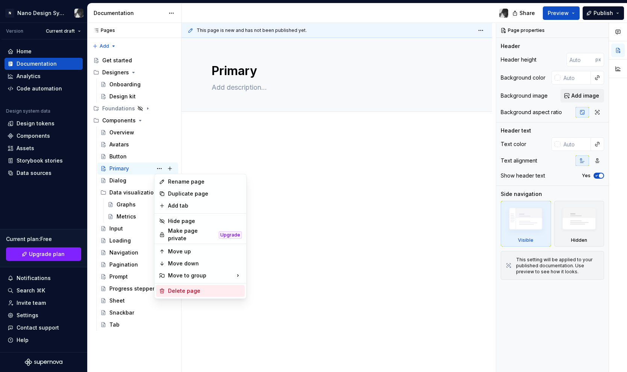
click at [179, 287] on div "Delete page" at bounding box center [205, 291] width 74 height 8
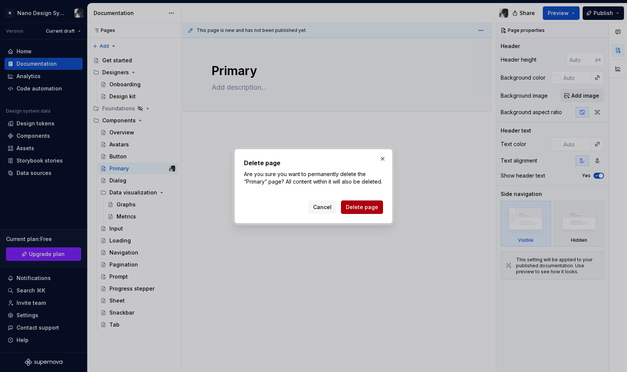
click at [364, 214] on button "Delete page" at bounding box center [362, 208] width 42 height 14
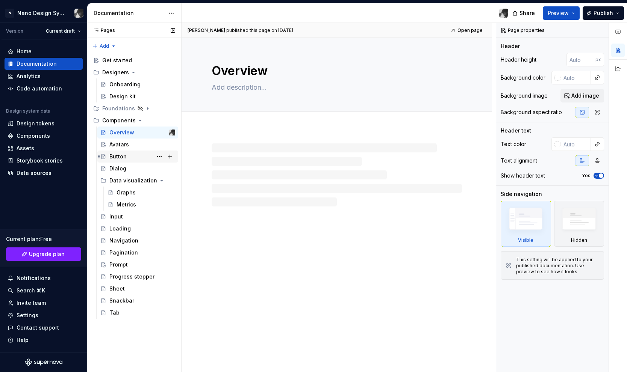
click at [119, 156] on div "Button" at bounding box center [117, 157] width 17 height 8
click at [160, 156] on button "Page tree" at bounding box center [159, 156] width 11 height 11
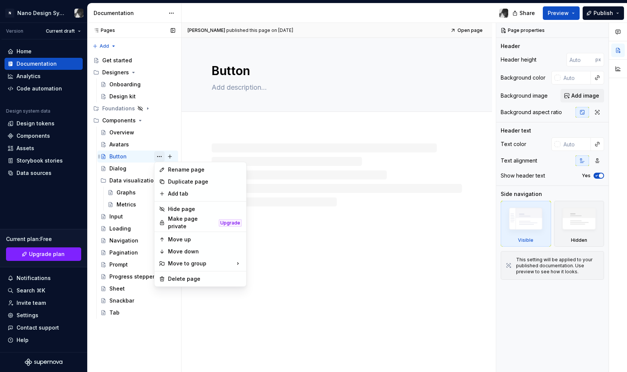
type textarea "*"
click at [172, 195] on div "Add tab" at bounding box center [205, 194] width 74 height 8
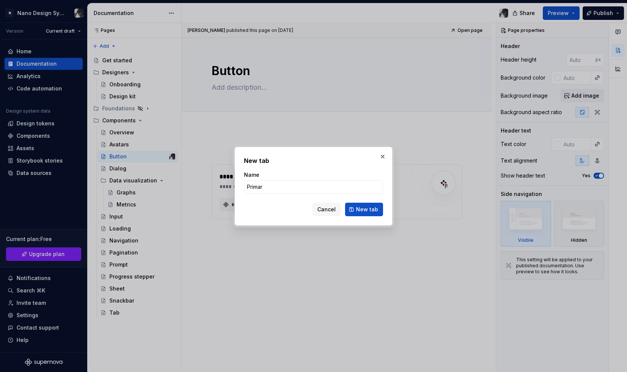
type input "Primary"
click button "New tab" at bounding box center [364, 210] width 38 height 14
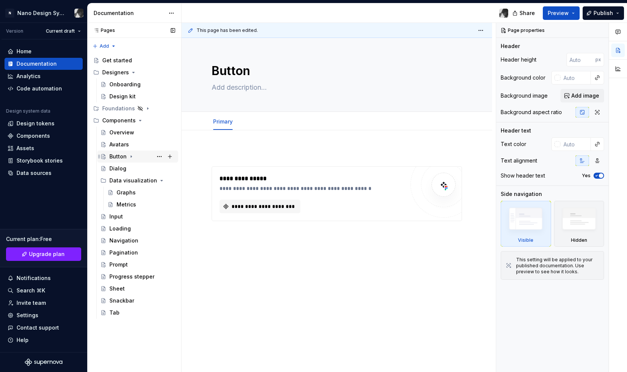
click at [129, 156] on icon "Page tree" at bounding box center [131, 157] width 6 height 6
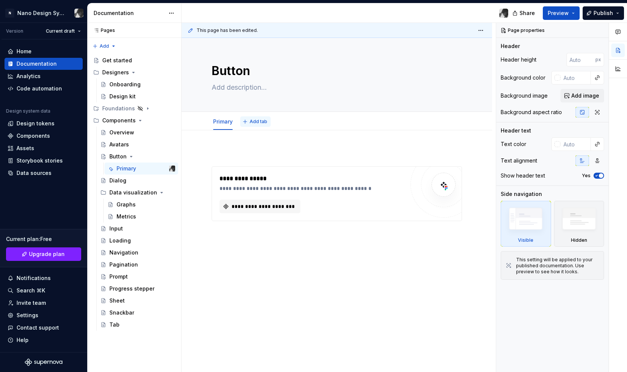
click at [255, 120] on span "Add tab" at bounding box center [258, 122] width 18 height 6
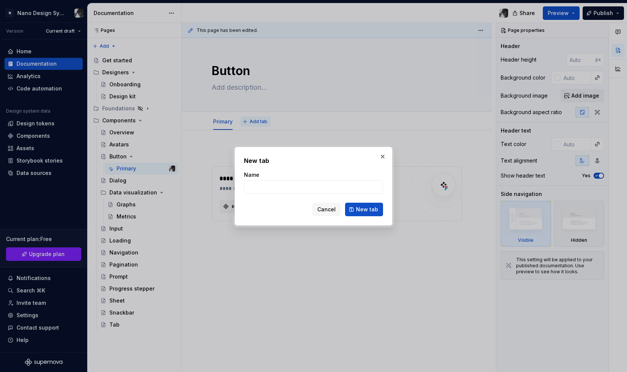
type textarea "*"
type input "Secondary"
click button "New tab" at bounding box center [364, 210] width 38 height 14
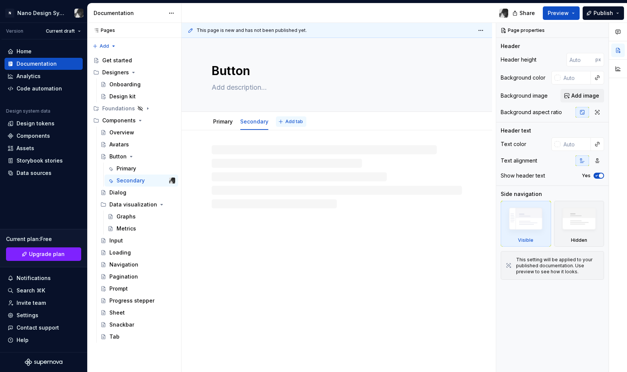
click at [282, 121] on button "Add tab" at bounding box center [291, 121] width 30 height 11
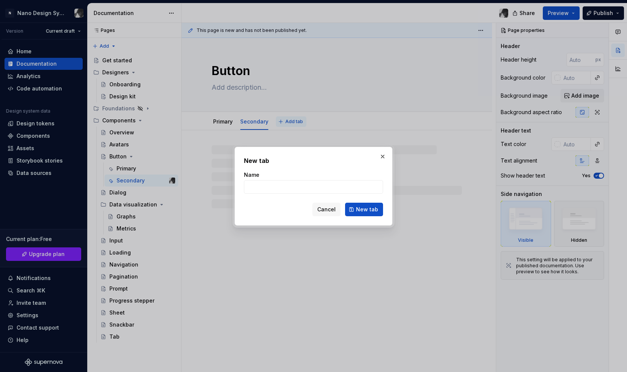
type textarea "*"
type input "Ou"
type textarea "*"
type input "Oul"
type textarea "*"
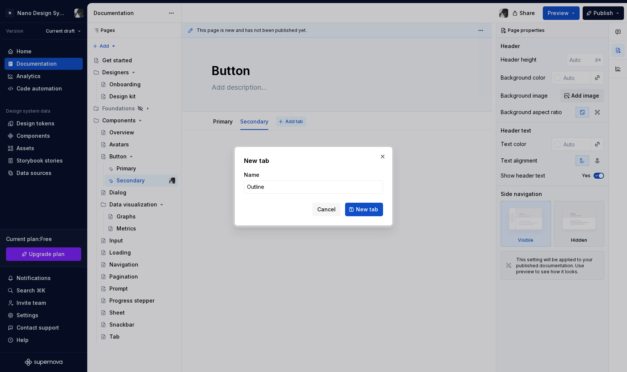
type input "Outlined"
click button "New tab" at bounding box center [364, 210] width 38 height 14
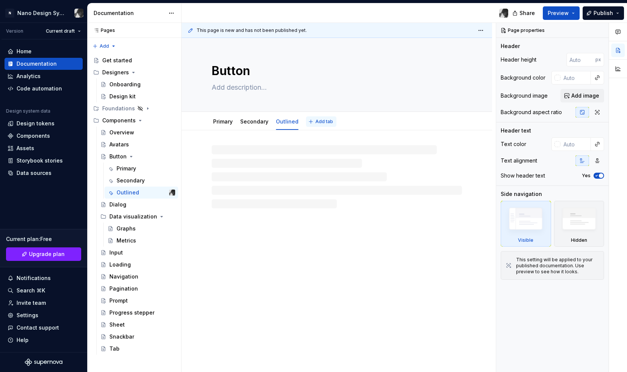
click at [319, 124] on span "Add tab" at bounding box center [324, 122] width 18 height 6
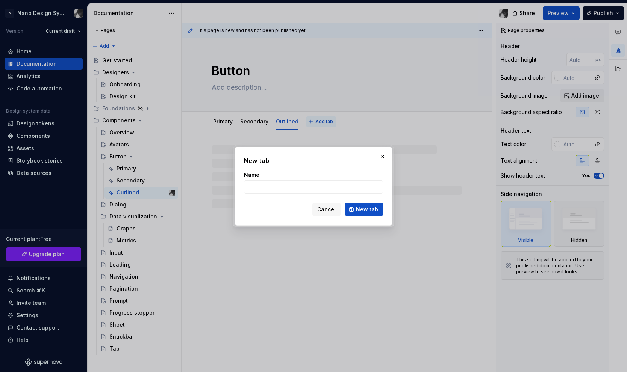
type textarea "*"
type input "Danger"
click button "New tab" at bounding box center [364, 210] width 38 height 14
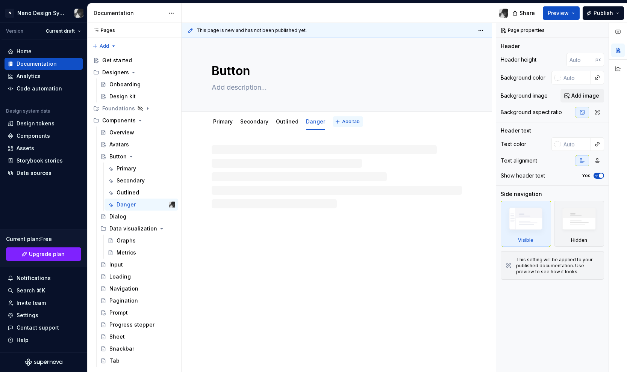
click at [344, 122] on span "Add tab" at bounding box center [351, 122] width 18 height 6
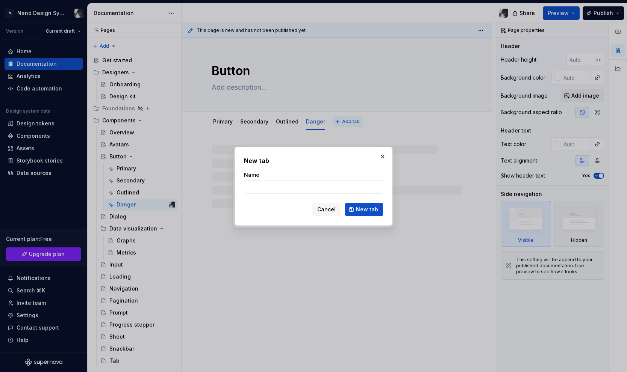
type textarea "*"
type input "="
type input "Icon only"
click button "New tab" at bounding box center [364, 210] width 38 height 14
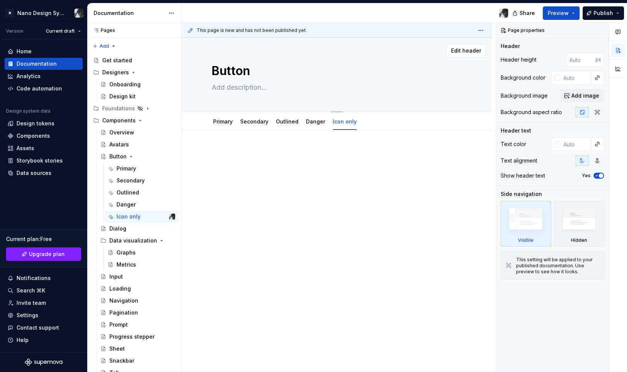
type textarea "*"
click at [377, 121] on span "Add tab" at bounding box center [382, 122] width 18 height 6
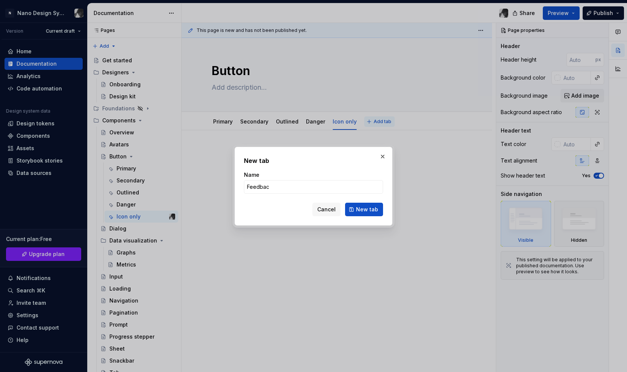
type input "Feedback"
click button "New tab" at bounding box center [364, 210] width 38 height 14
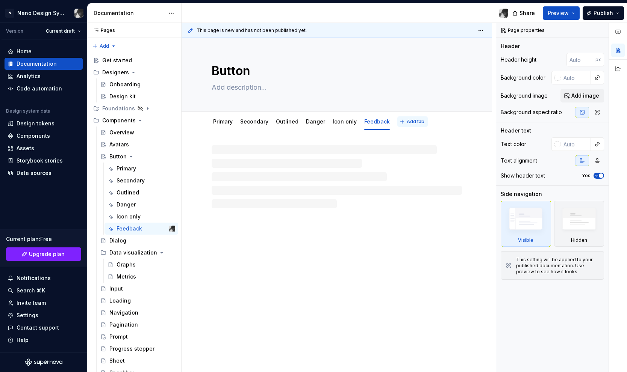
click at [417, 118] on button "Add tab" at bounding box center [412, 121] width 30 height 11
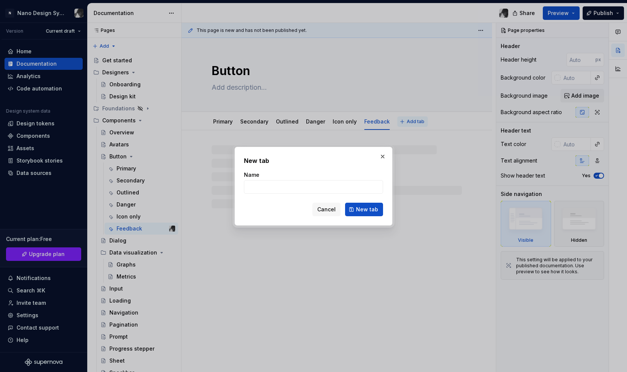
type textarea "*"
type input "C"
type textarea "*"
type input "Chi"
type textarea "*"
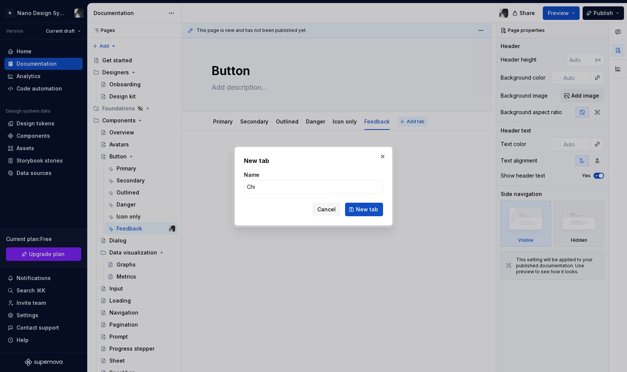
type input "Chip"
click button "New tab" at bounding box center [364, 210] width 38 height 14
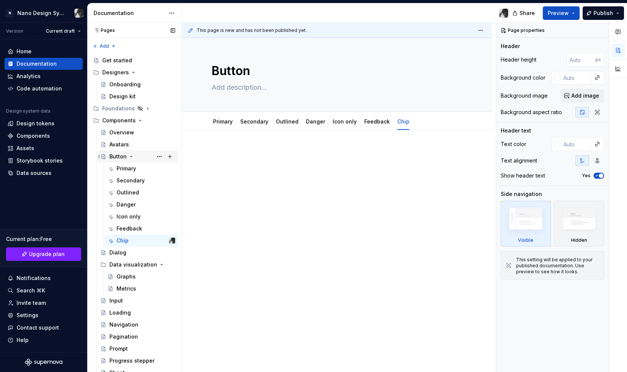
click at [107, 155] on div "Button" at bounding box center [137, 156] width 75 height 11
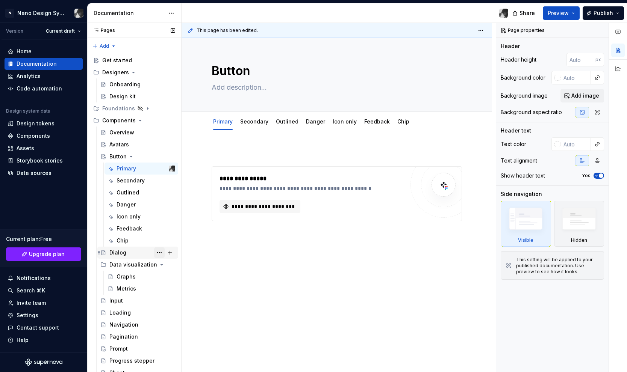
click at [160, 252] on button "Page tree" at bounding box center [159, 253] width 11 height 11
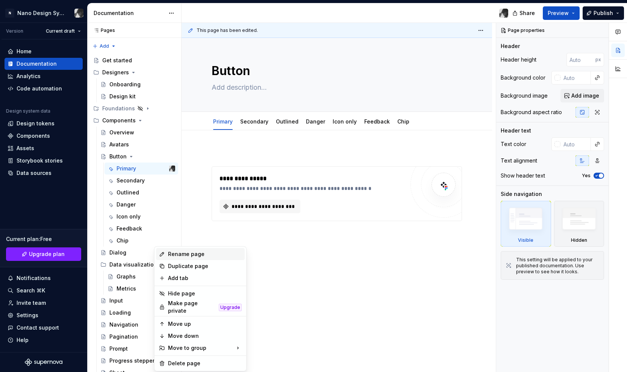
type textarea "*"
click at [180, 252] on div "Rename page" at bounding box center [205, 255] width 74 height 8
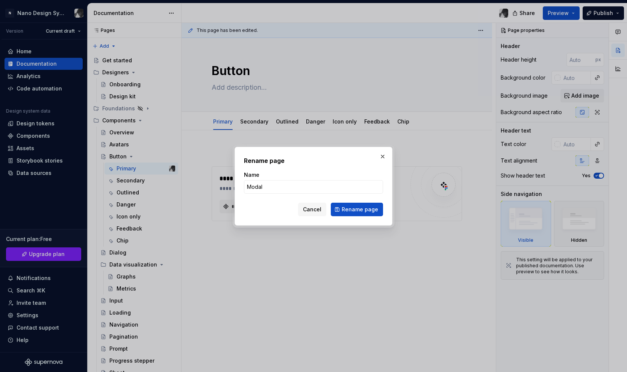
type input "Modals"
click button "Rename page" at bounding box center [357, 210] width 52 height 14
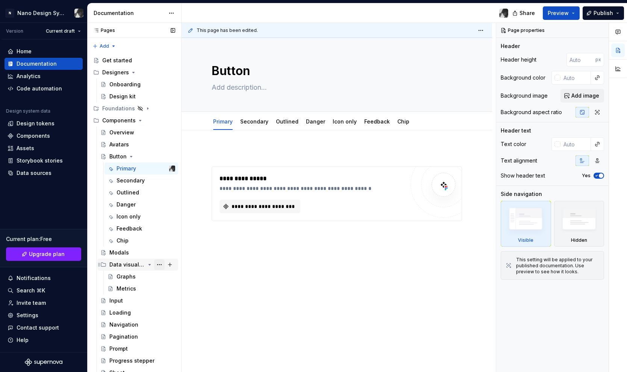
click at [163, 266] on button "Page tree" at bounding box center [159, 265] width 11 height 11
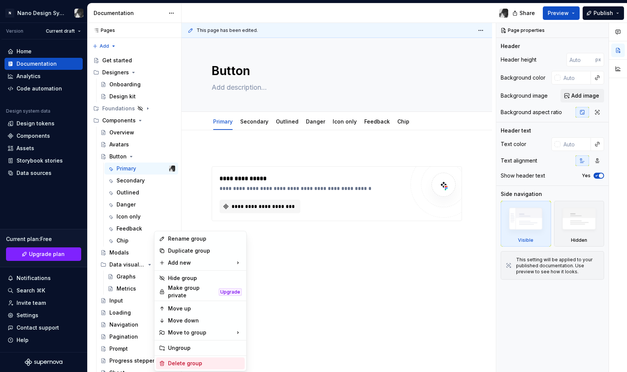
click at [175, 360] on div "Delete group" at bounding box center [205, 364] width 74 height 8
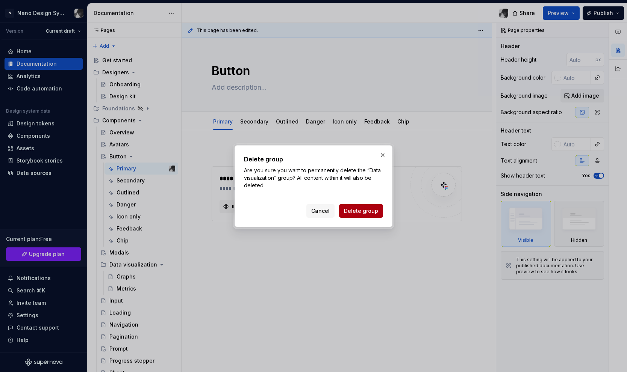
click at [368, 211] on span "Delete group" at bounding box center [361, 211] width 34 height 8
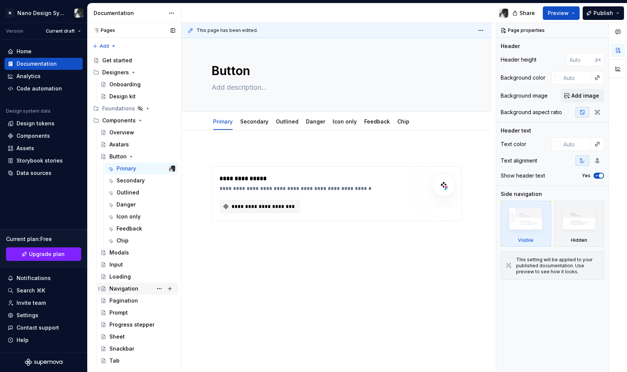
click at [144, 289] on div "Navigation" at bounding box center [142, 289] width 66 height 11
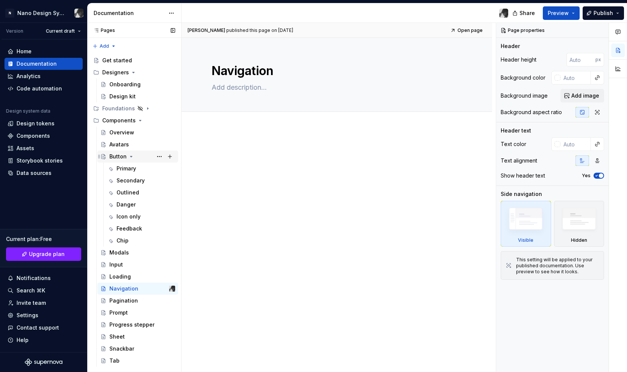
click at [132, 155] on icon "Page tree" at bounding box center [131, 157] width 6 height 6
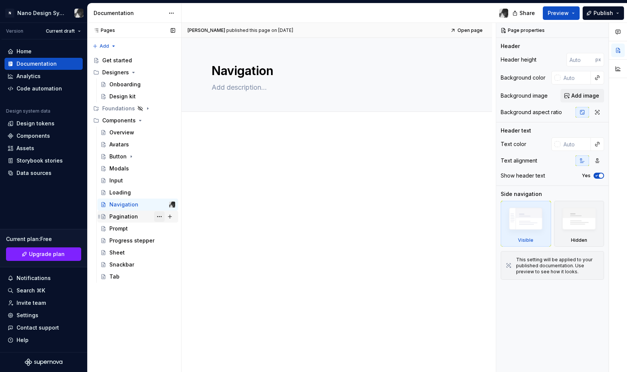
click at [159, 217] on button "Page tree" at bounding box center [159, 217] width 11 height 11
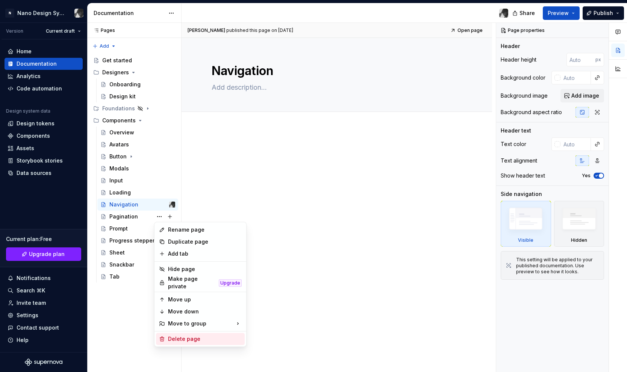
click at [178, 335] on div "Delete page" at bounding box center [205, 339] width 74 height 8
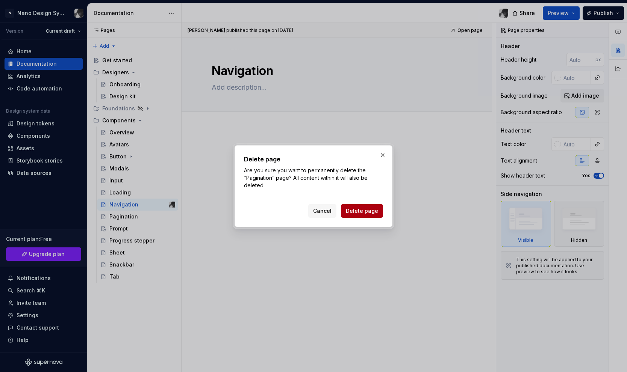
click at [359, 209] on span "Delete page" at bounding box center [362, 211] width 32 height 8
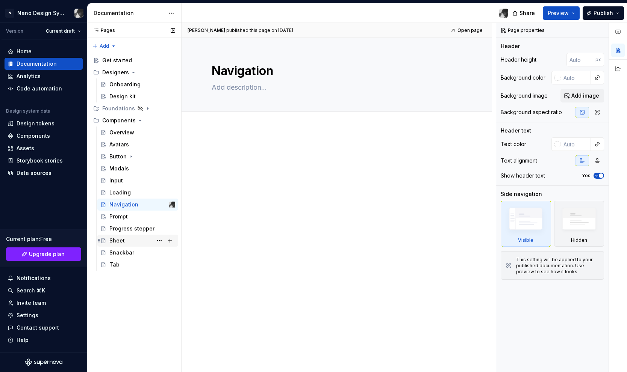
click at [133, 240] on div "Sheet" at bounding box center [142, 241] width 66 height 11
click at [160, 242] on button "Page tree" at bounding box center [159, 241] width 11 height 11
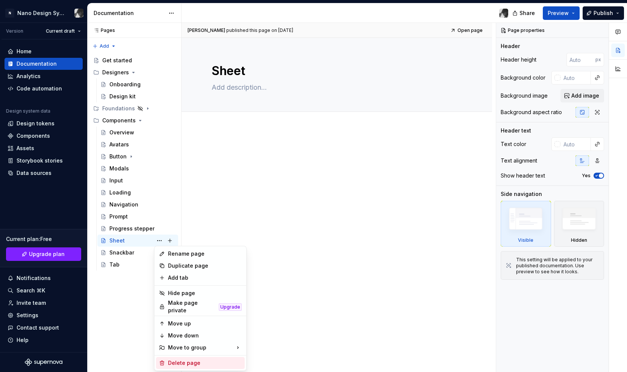
click at [180, 361] on div "Delete page" at bounding box center [205, 364] width 74 height 8
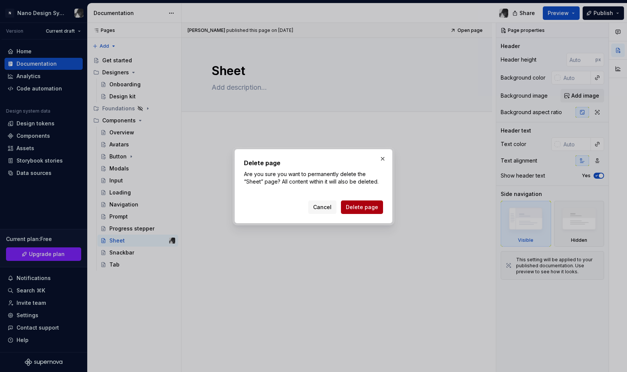
click at [373, 210] on span "Delete page" at bounding box center [362, 208] width 32 height 8
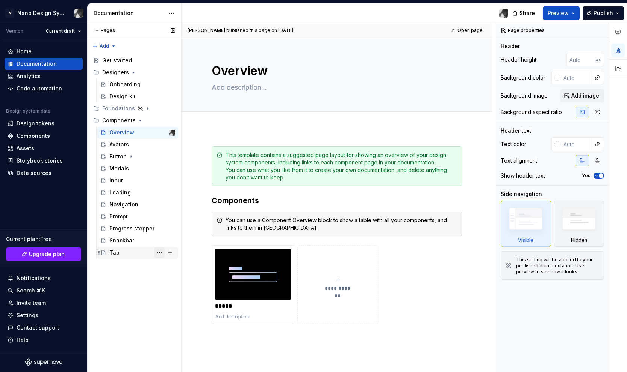
click at [156, 252] on button "Page tree" at bounding box center [159, 253] width 11 height 11
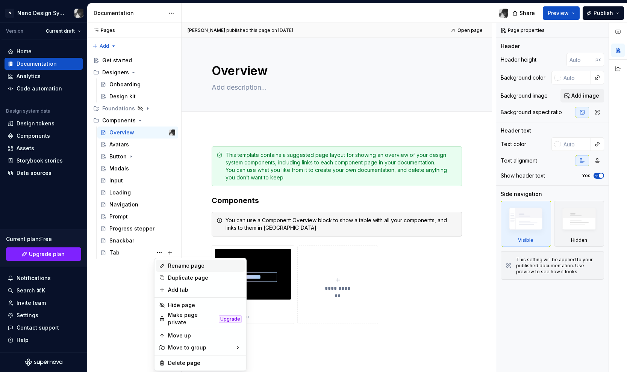
click at [174, 265] on div "Rename page" at bounding box center [205, 266] width 74 height 8
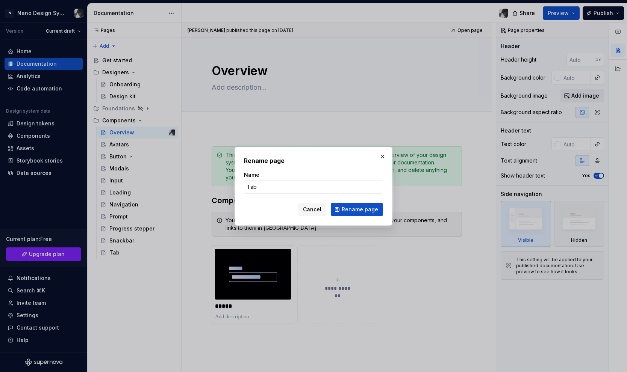
type textarea "*"
type input "Tabs"
click button "Rename page" at bounding box center [357, 210] width 52 height 14
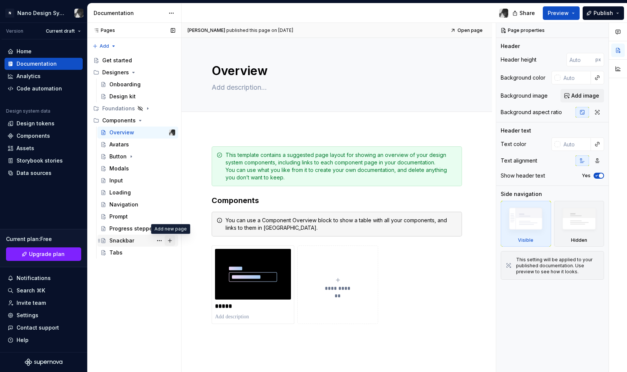
click at [173, 237] on button "Page tree" at bounding box center [170, 241] width 11 height 11
type textarea "*"
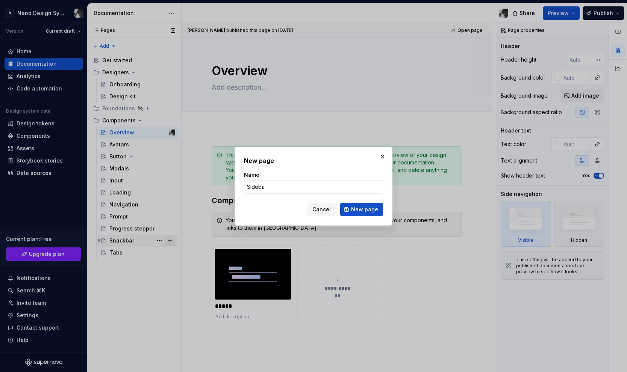
type input "Sidebar"
click button "New page" at bounding box center [361, 210] width 43 height 14
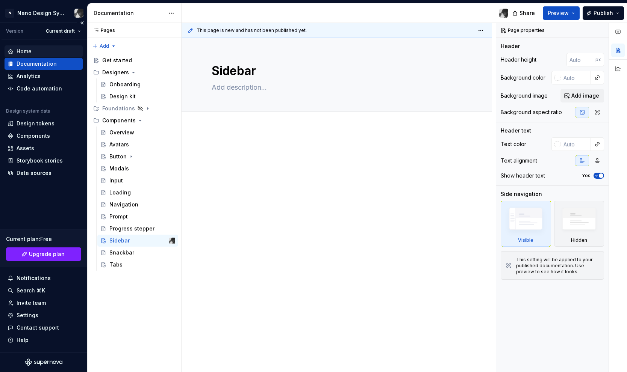
click at [31, 50] on div "Home" at bounding box center [24, 52] width 15 height 8
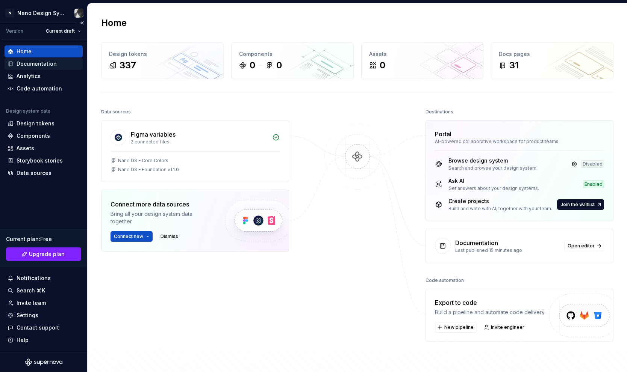
click at [33, 65] on div "Documentation" at bounding box center [37, 64] width 40 height 8
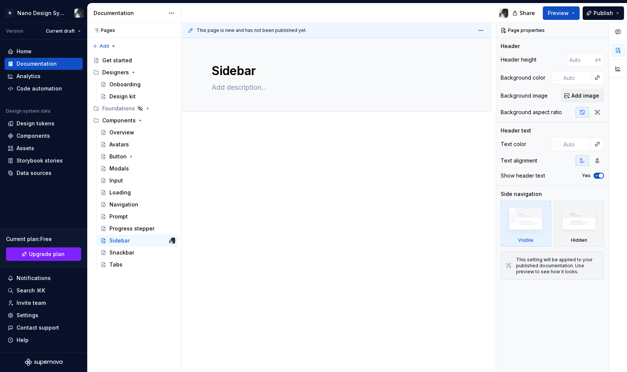
type textarea "*"
